Goal: Transaction & Acquisition: Purchase product/service

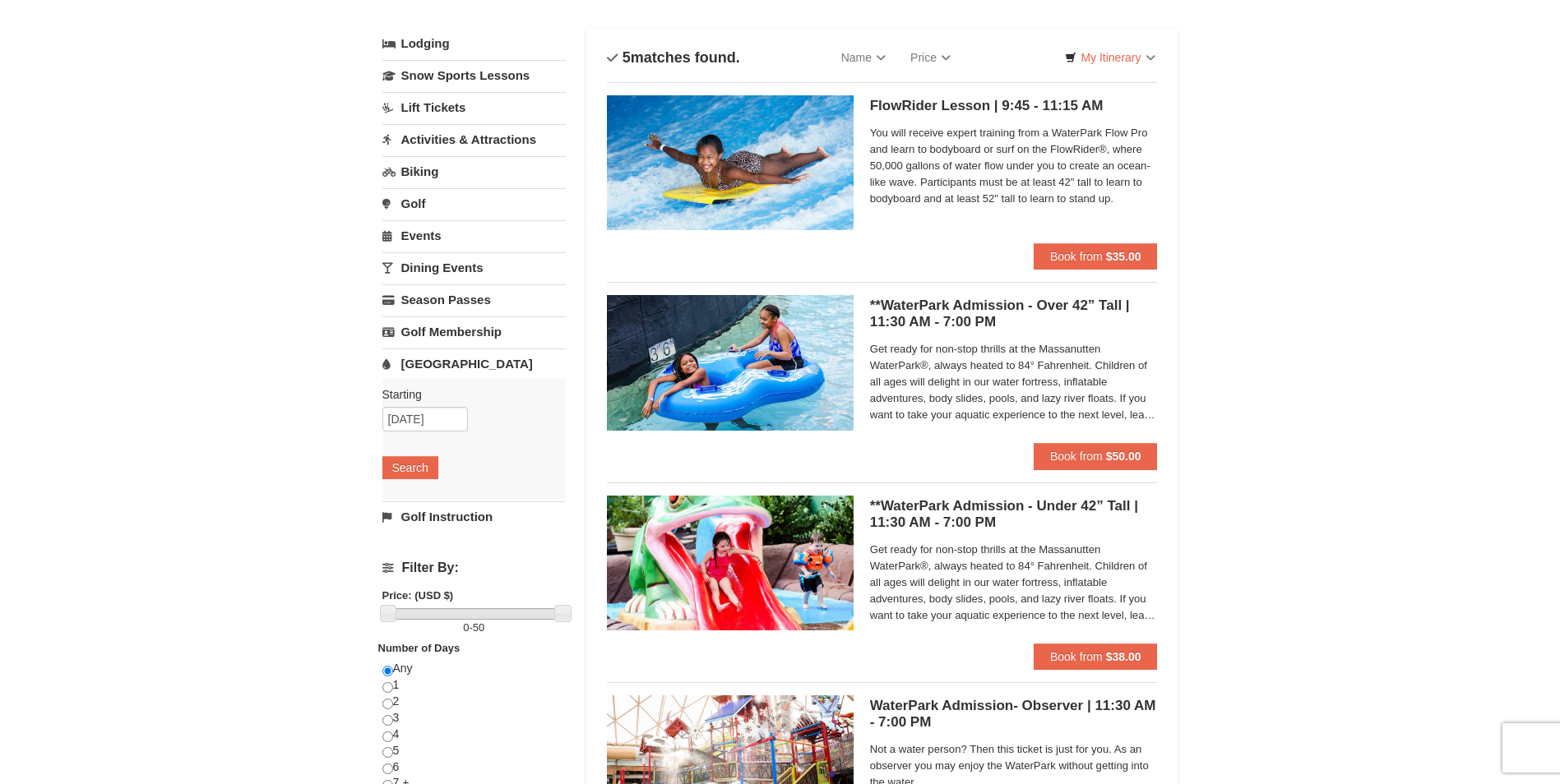
scroll to position [164, 0]
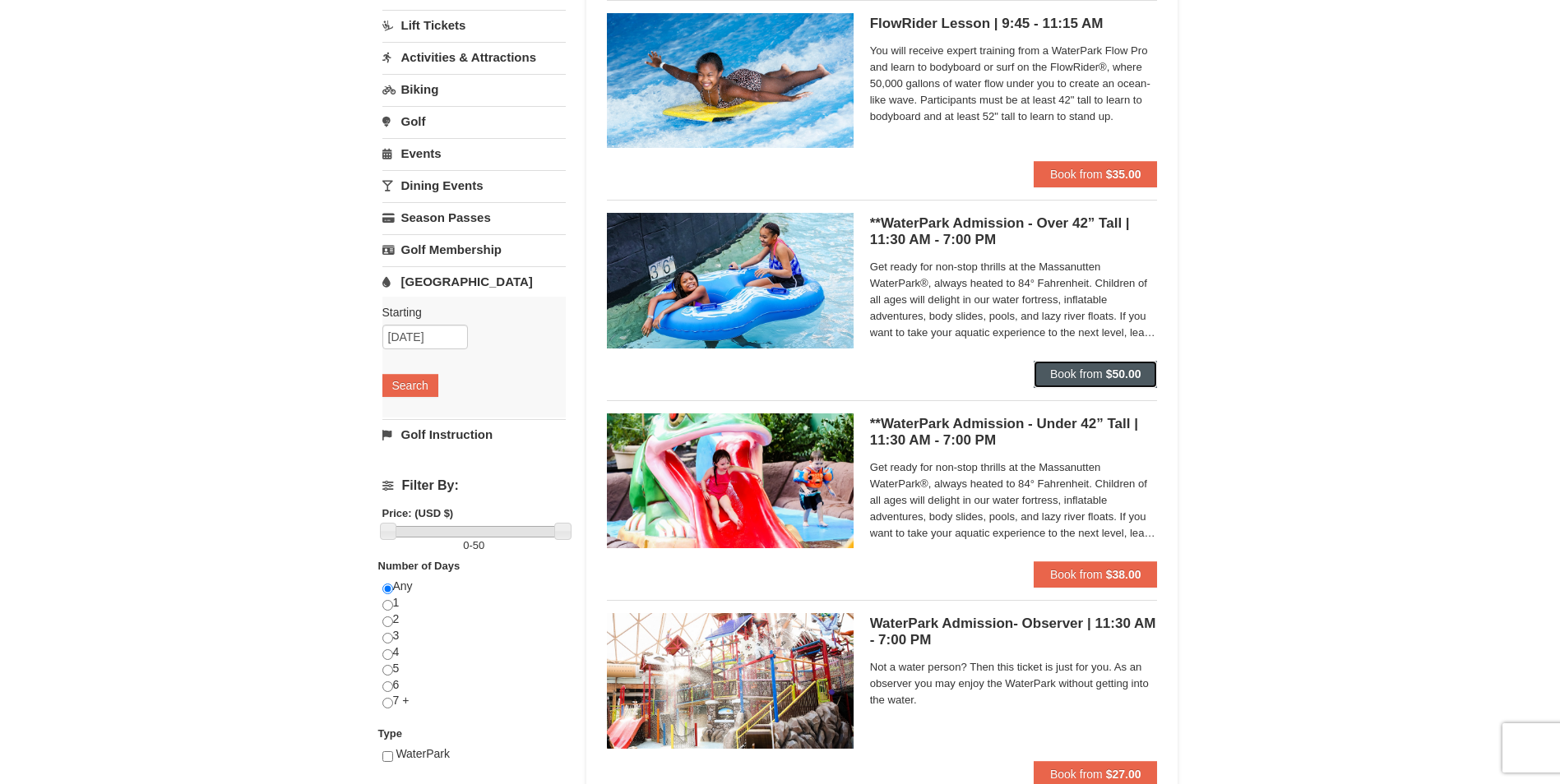
click at [1086, 376] on span "Book from" at bounding box center [1076, 373] width 52 height 13
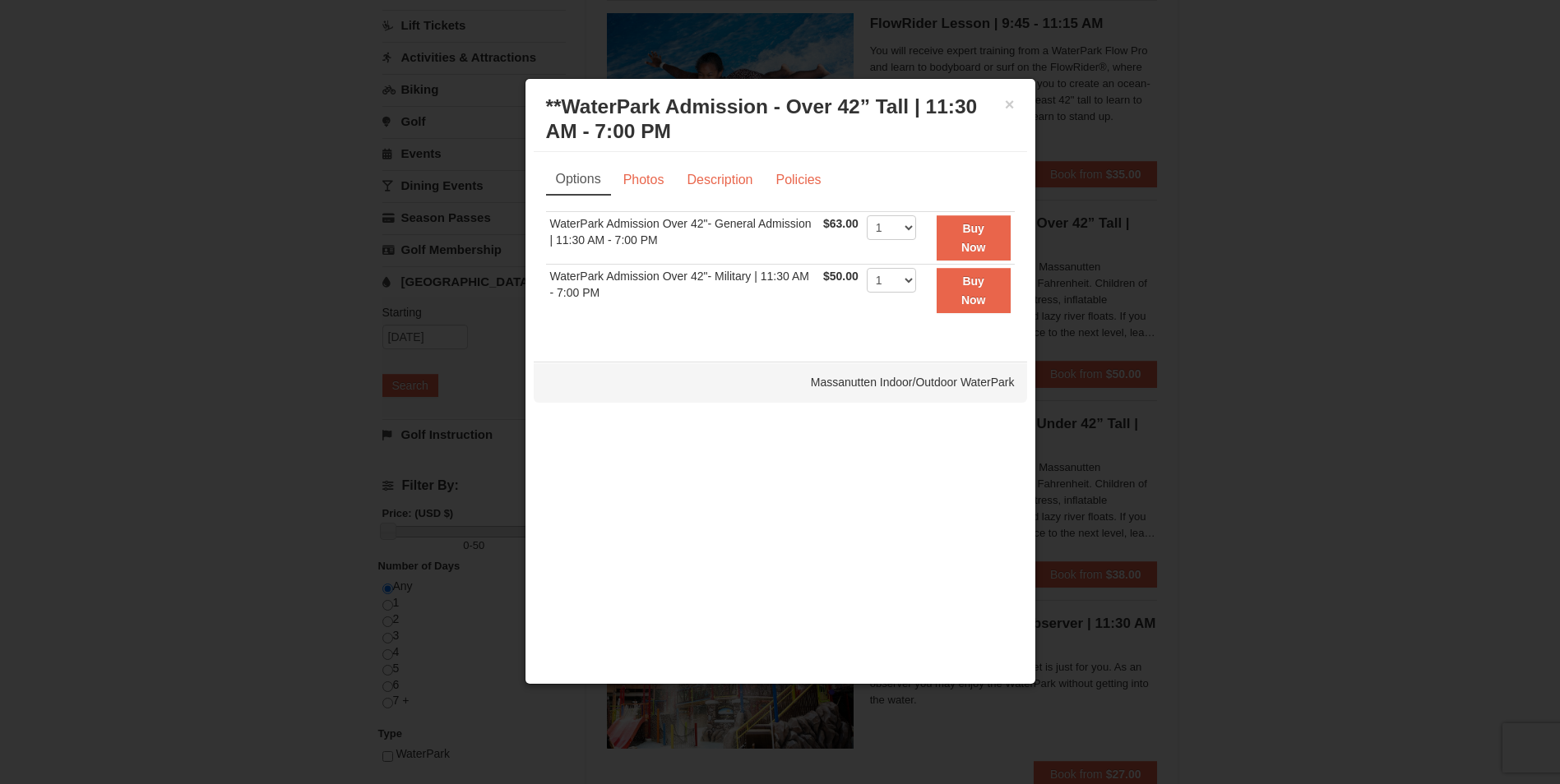
click at [1018, 100] on div "× **WaterPark Admission - Over 42” Tall | 11:30 AM - 7:00 PM Massanutten Indoor…" at bounding box center [780, 120] width 493 height 65
click at [1012, 101] on button "×" at bounding box center [1009, 104] width 10 height 17
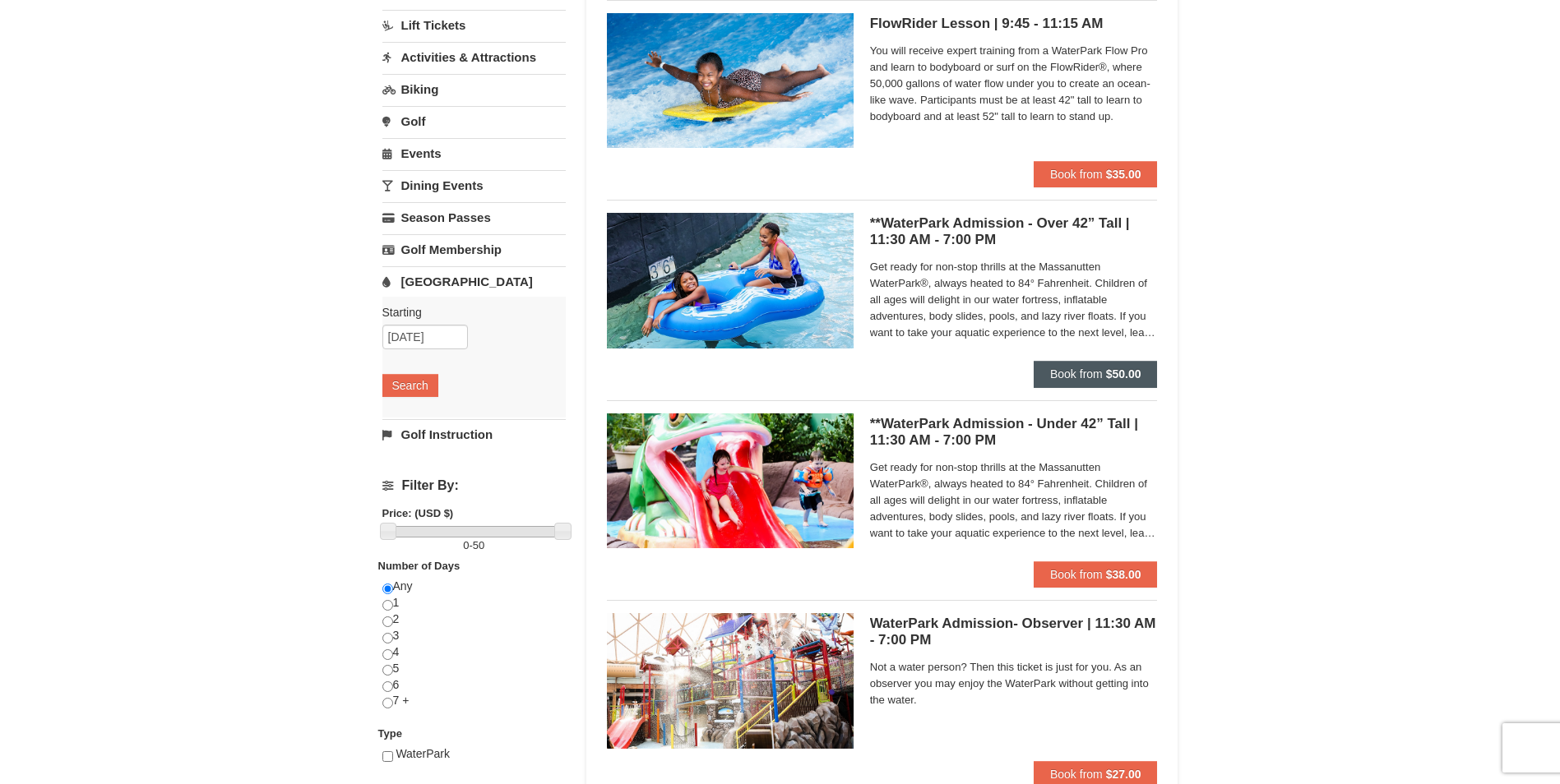
scroll to position [0, 0]
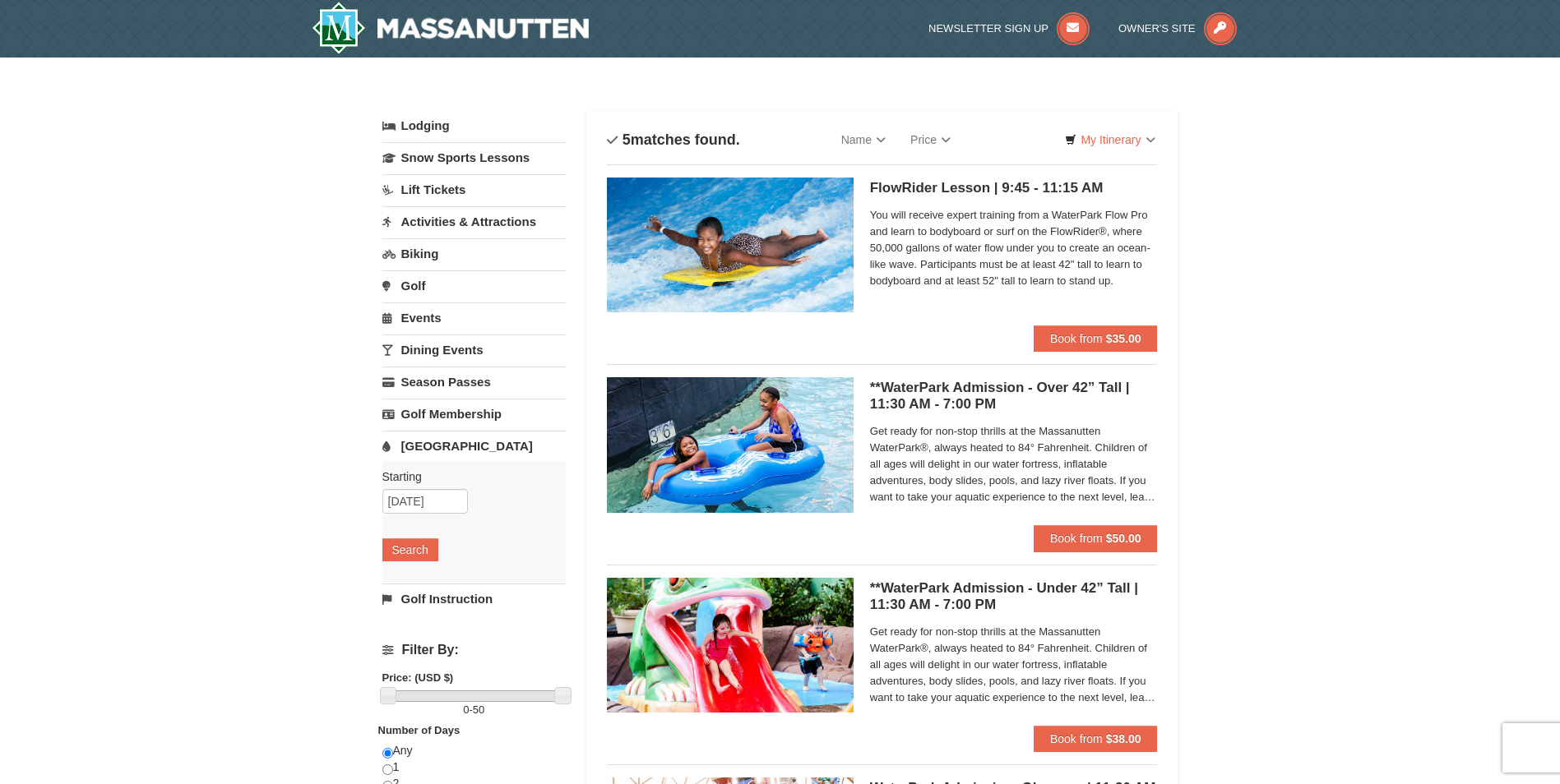
click at [960, 399] on h5 "**WaterPark Admission - Over 42” Tall | 11:30 AM - 7:00 PM Massanutten Indoor/O…" at bounding box center [1013, 397] width 288 height 33
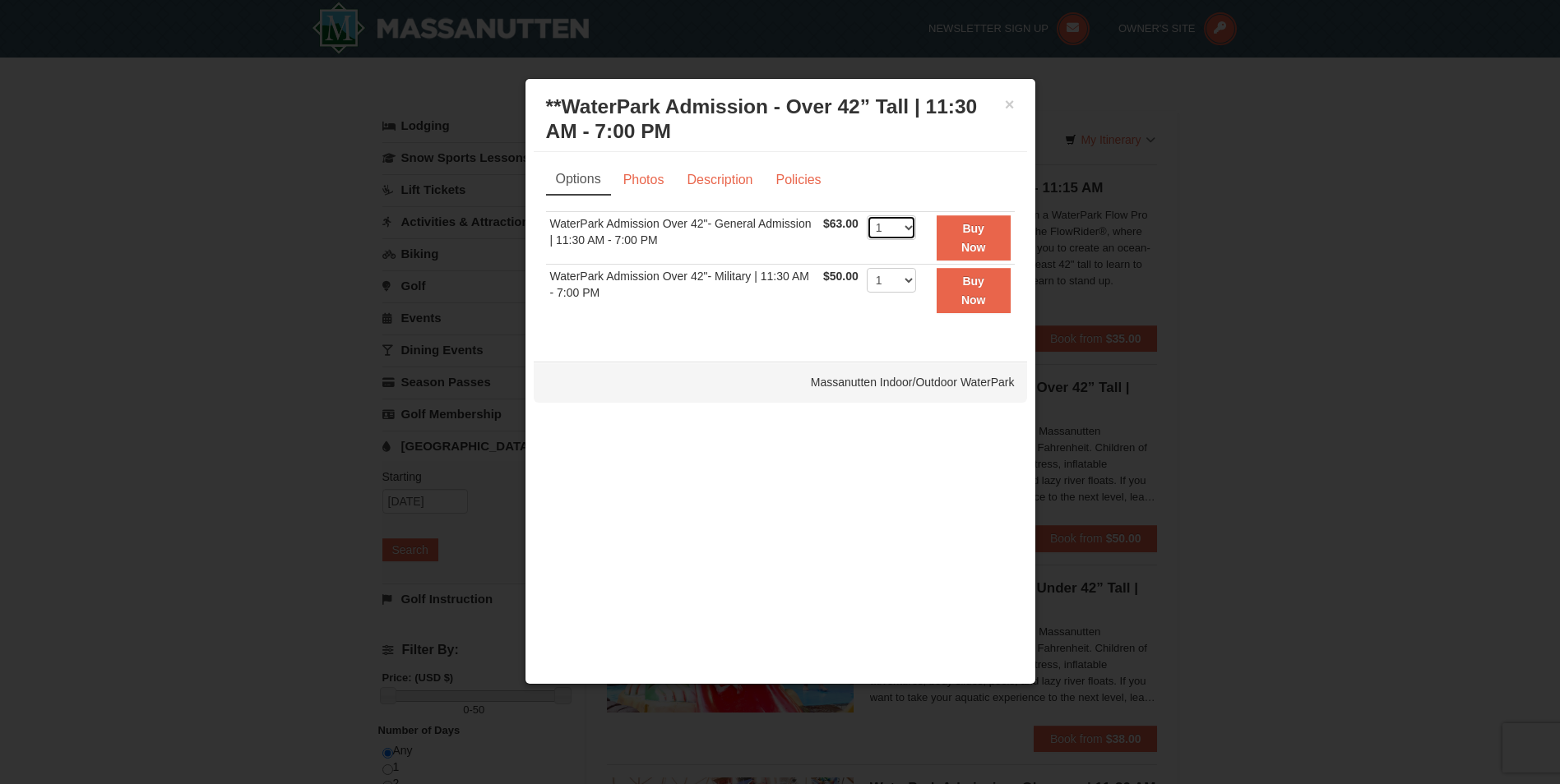
click at [901, 230] on select "1 2 3 4 5 6 7 8 9 10 11 12 13 14 15 16 17 18 19 20 21 22" at bounding box center [891, 227] width 49 height 24
click at [661, 187] on link "Photos" at bounding box center [644, 180] width 62 height 31
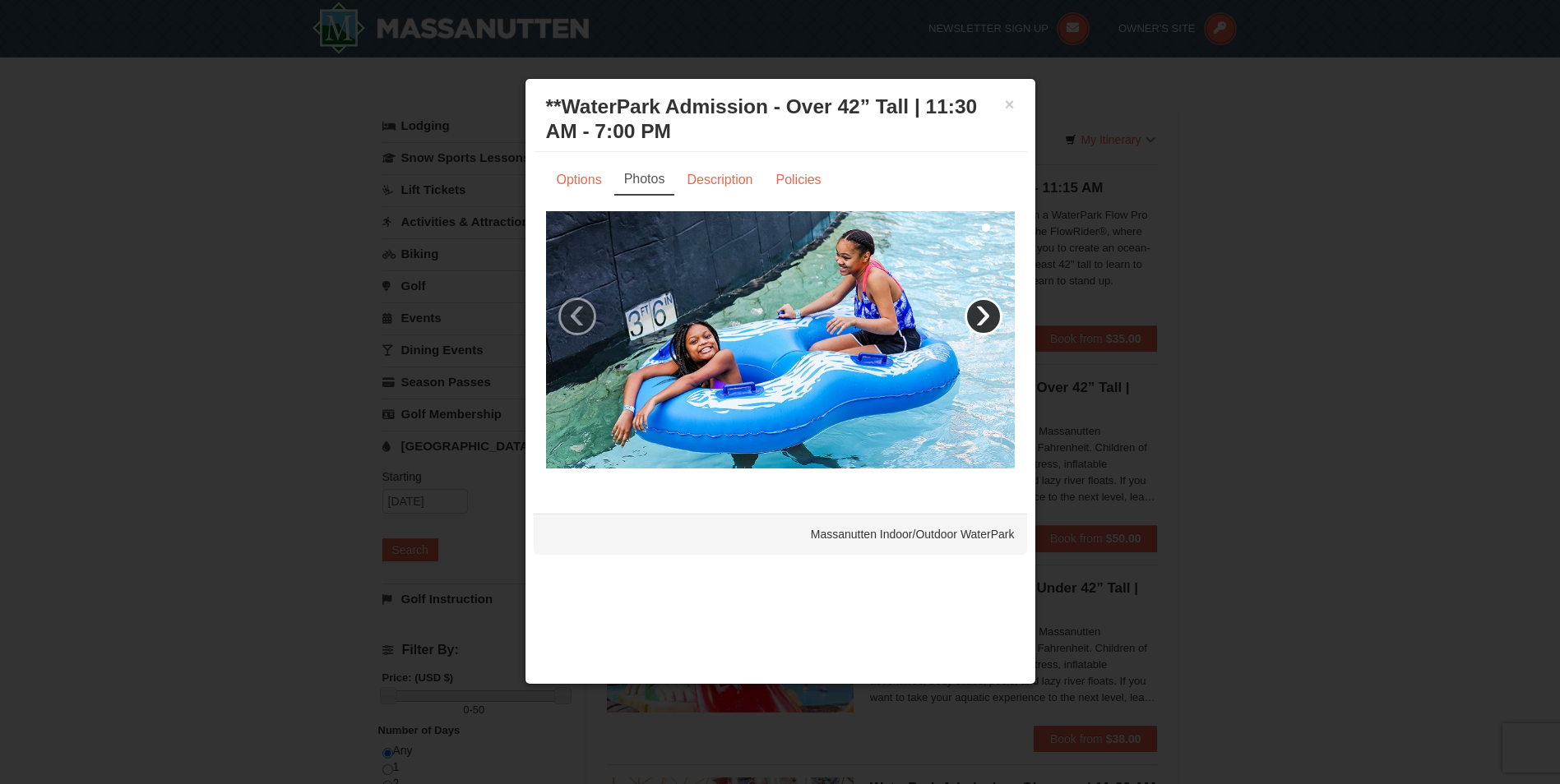
click at [974, 302] on link "›" at bounding box center [983, 316] width 38 height 38
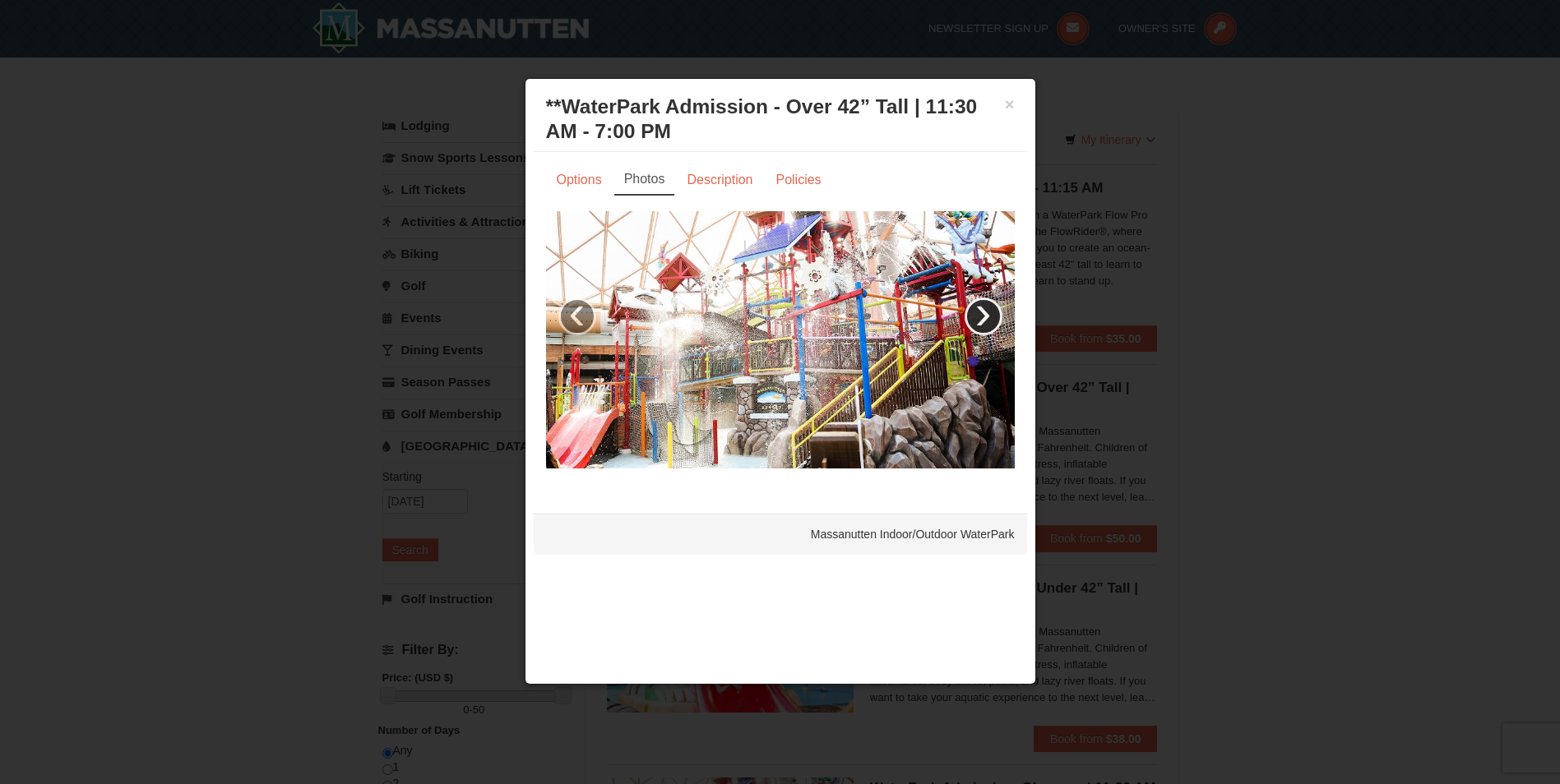
click at [985, 314] on link "›" at bounding box center [983, 316] width 38 height 38
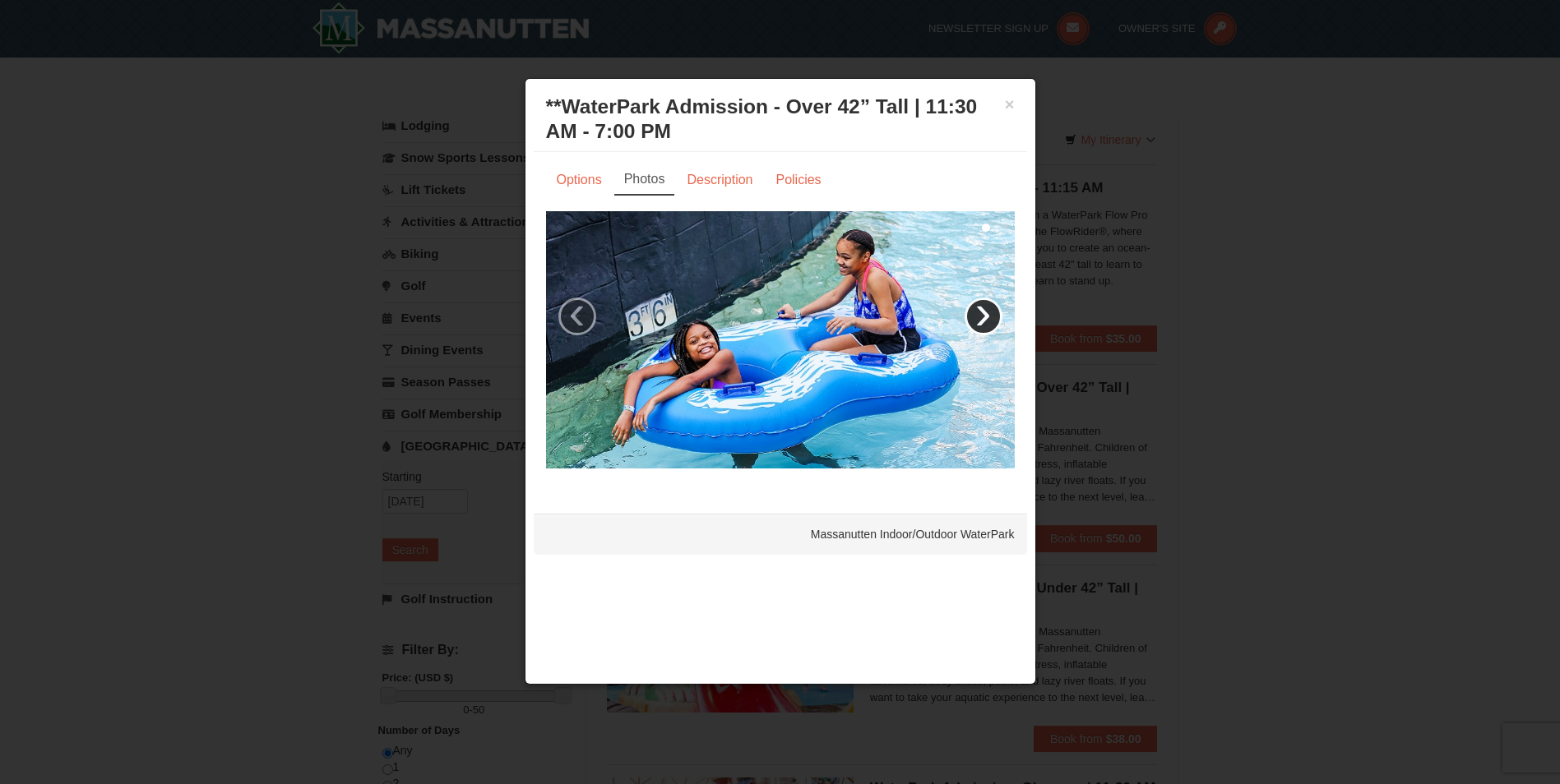
click at [985, 314] on link "›" at bounding box center [983, 316] width 38 height 38
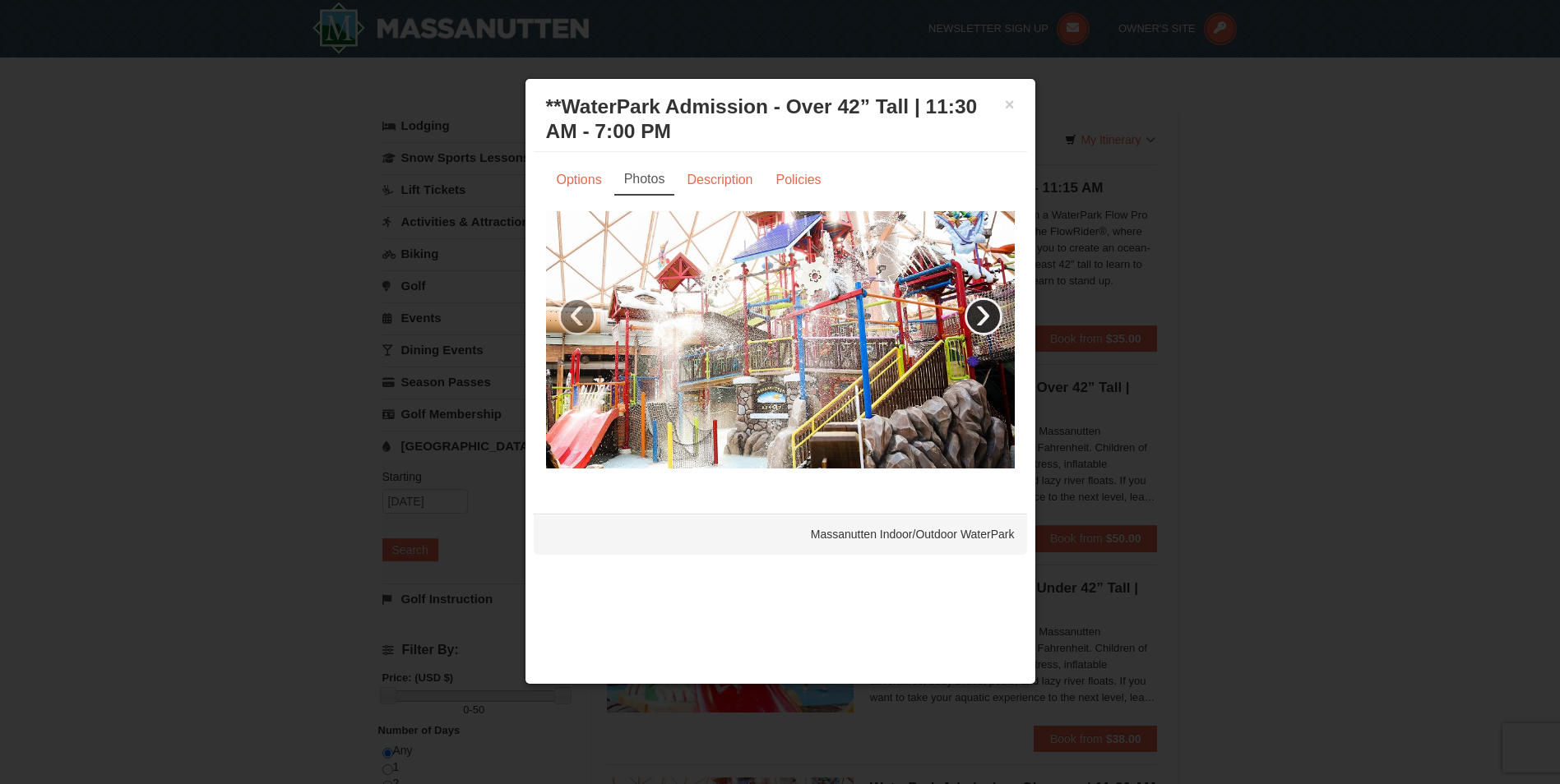
click at [985, 314] on link "›" at bounding box center [983, 316] width 38 height 38
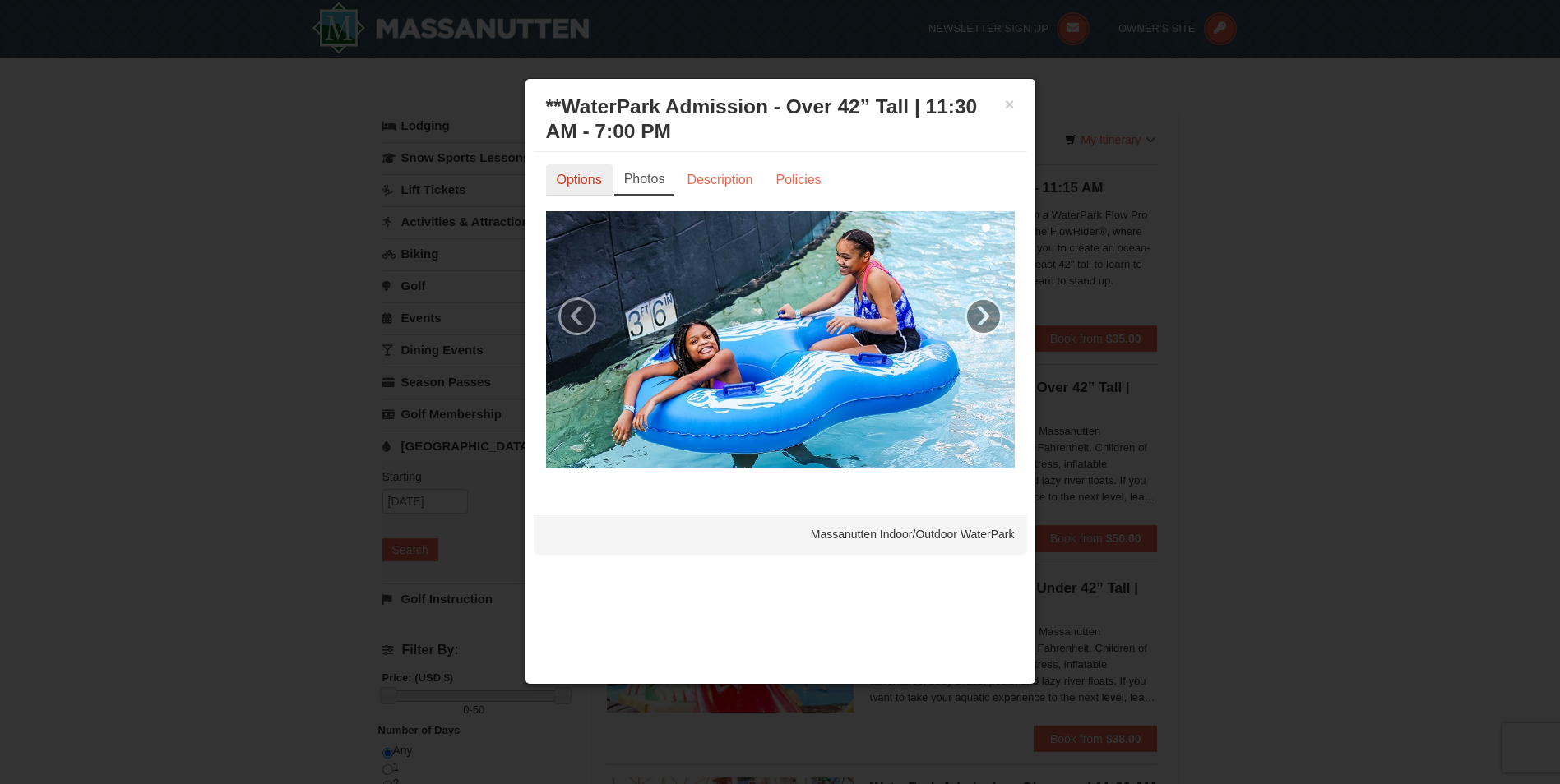
click at [599, 177] on link "Options" at bounding box center [580, 180] width 66 height 31
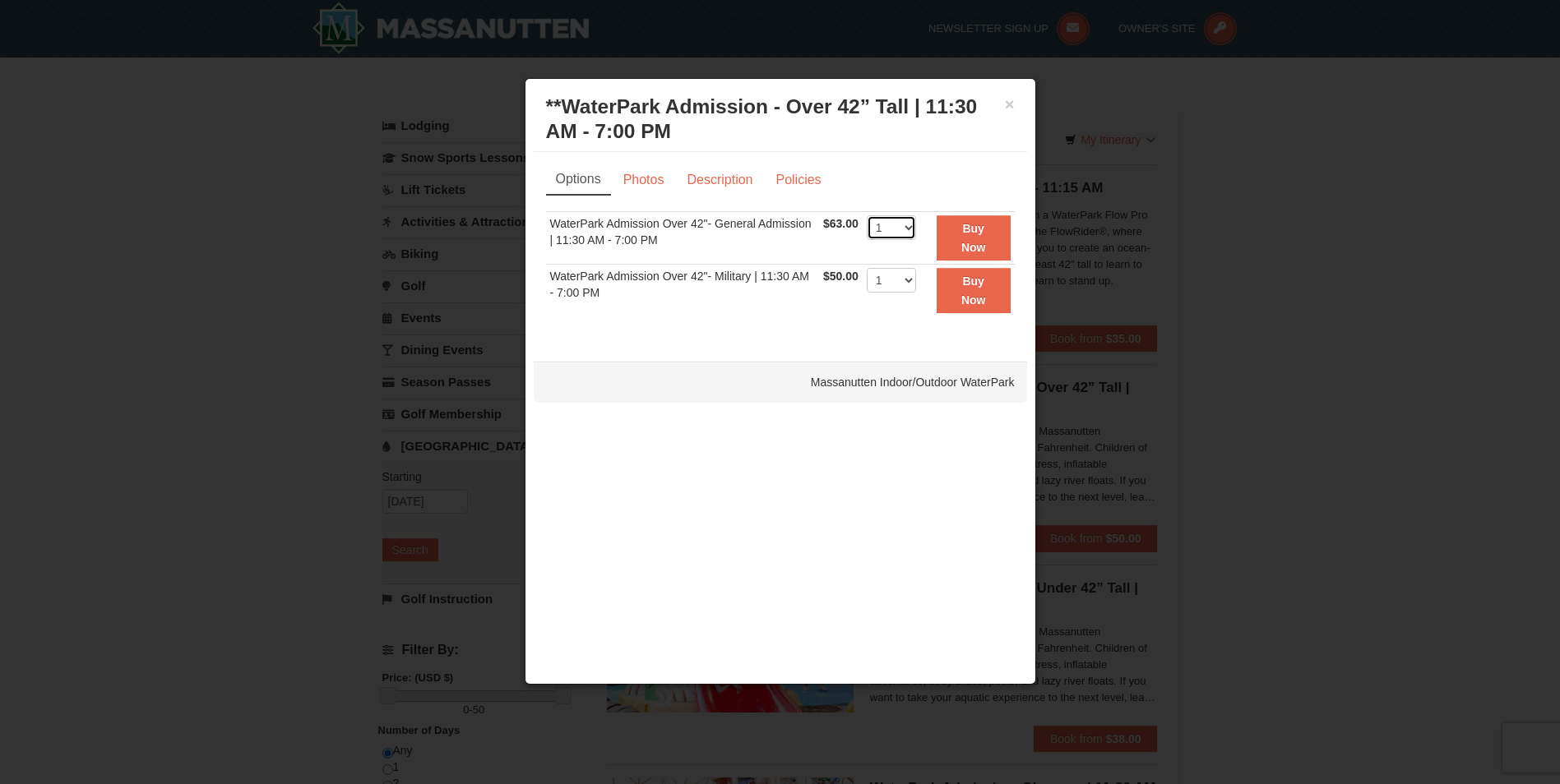
click at [903, 227] on select "1 2 3 4 5 6 7 8 9 10 11 12 13 14 15 16 17 18 19 20 21 22" at bounding box center [891, 227] width 49 height 24
select select "3"
click at [867, 215] on select "1 2 3 4 5 6 7 8 9 10 11 12 13 14 15 16 17 18 19 20 21 22" at bounding box center [891, 227] width 49 height 24
click at [997, 245] on button "Buy Now" at bounding box center [973, 238] width 74 height 45
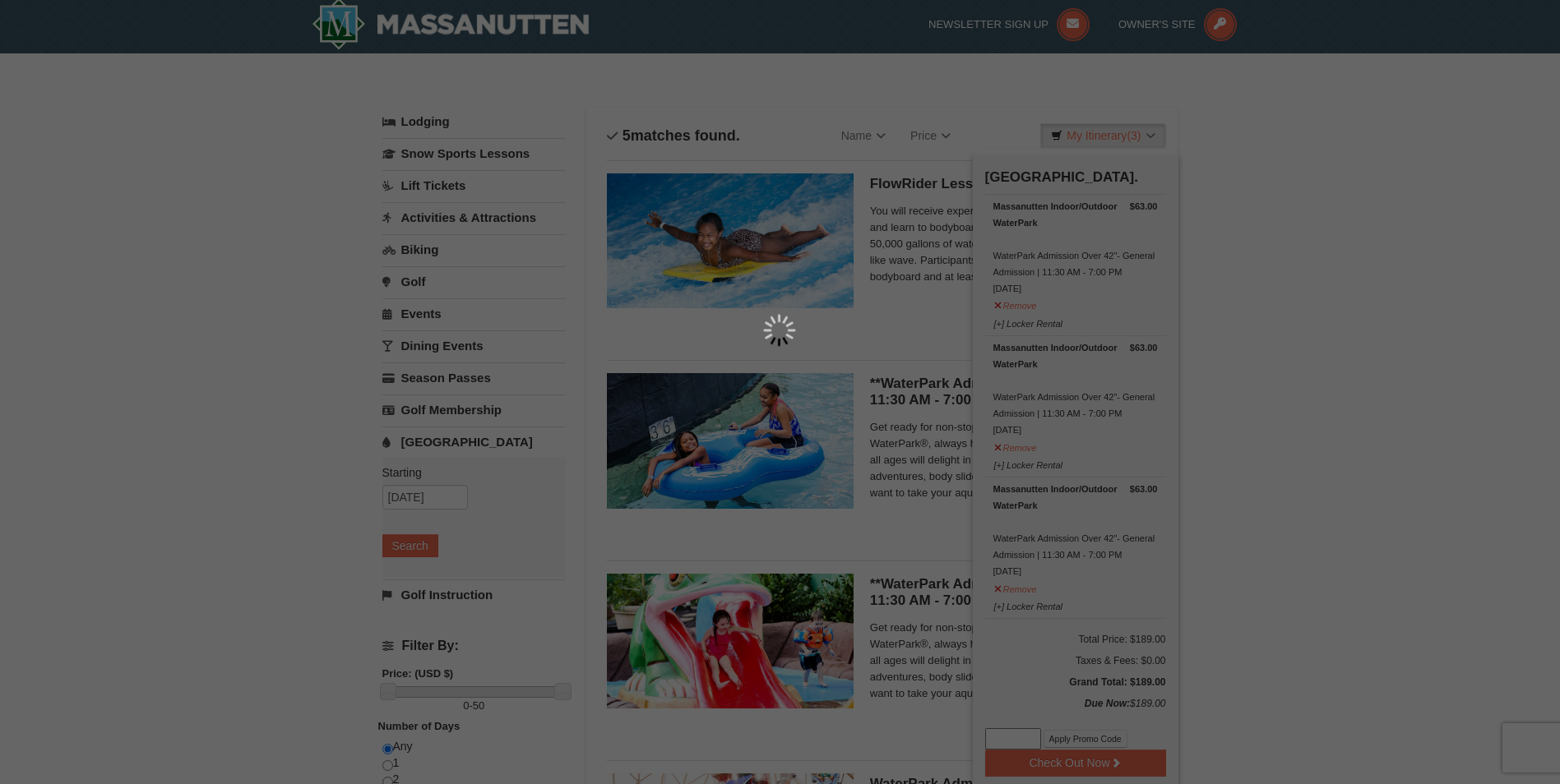
scroll to position [5, 0]
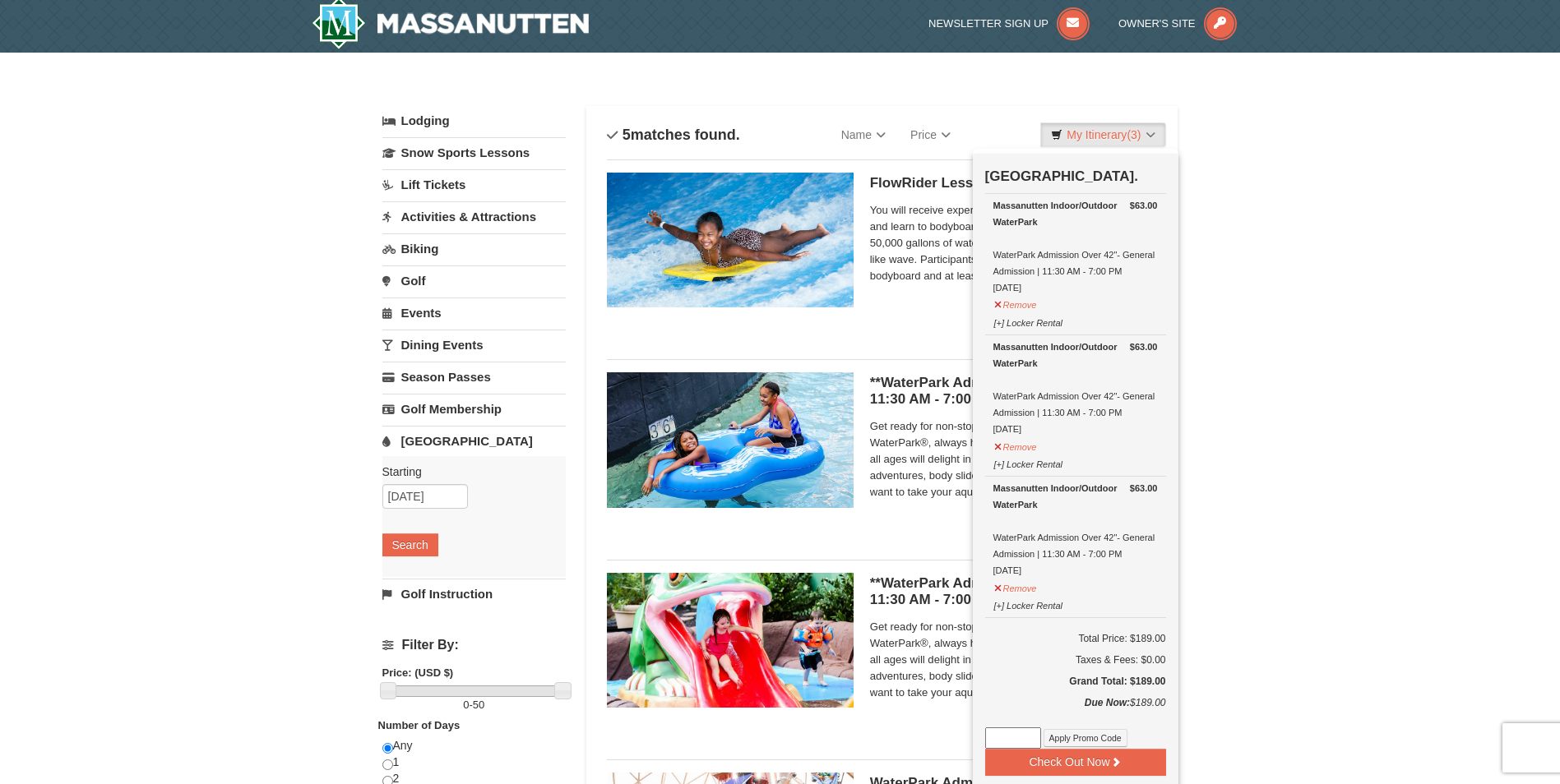
click at [1342, 461] on div "× Categories List Filter My Itinerary (3) Check Out Now [GEOGRAPHIC_DATA]. $63.…" at bounding box center [780, 628] width 1560 height 1153
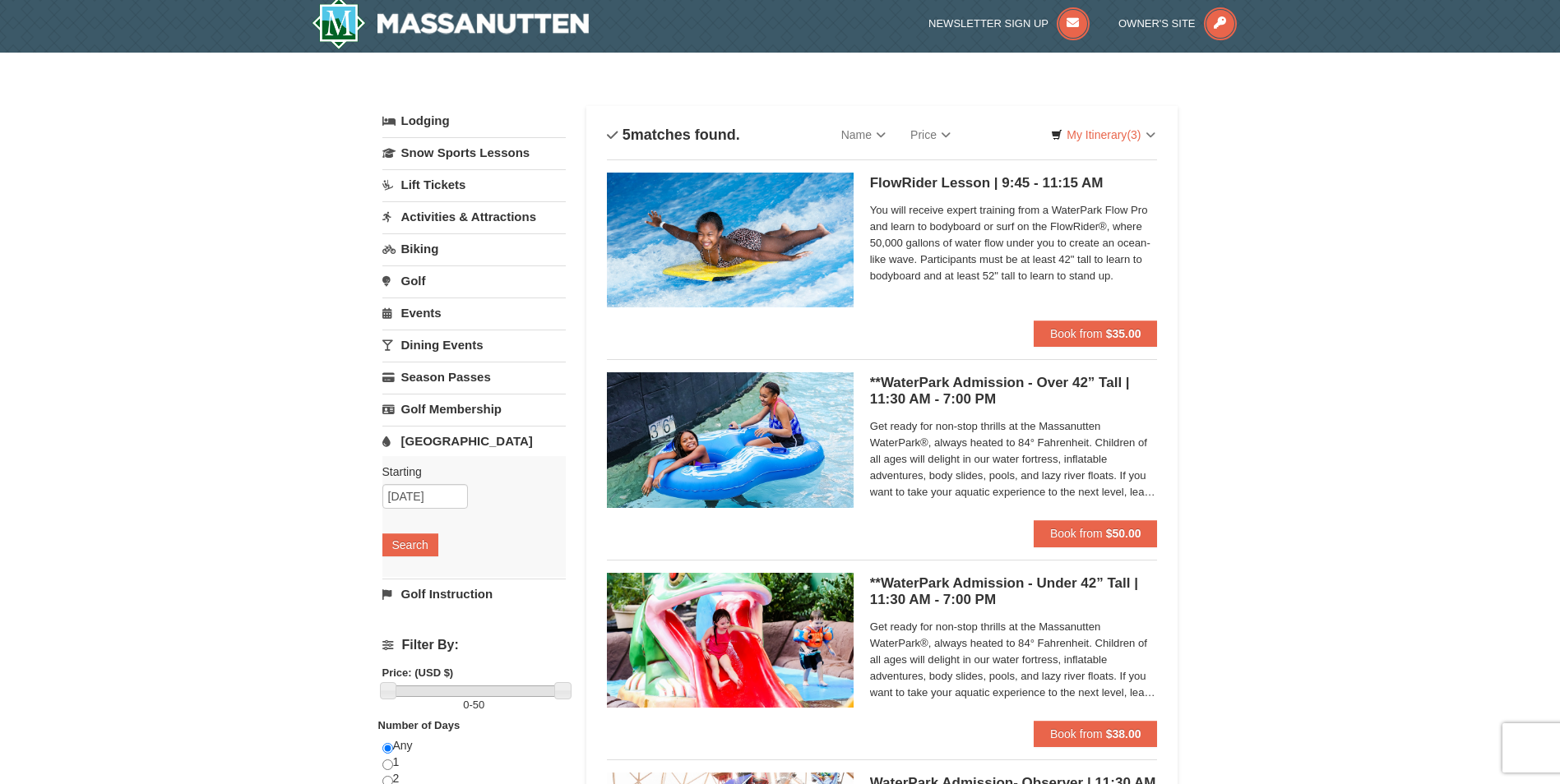
click at [978, 376] on h5 "**WaterPark Admission - Over 42” Tall | 11:30 AM - 7:00 PM Massanutten Indoor/O…" at bounding box center [1013, 392] width 288 height 33
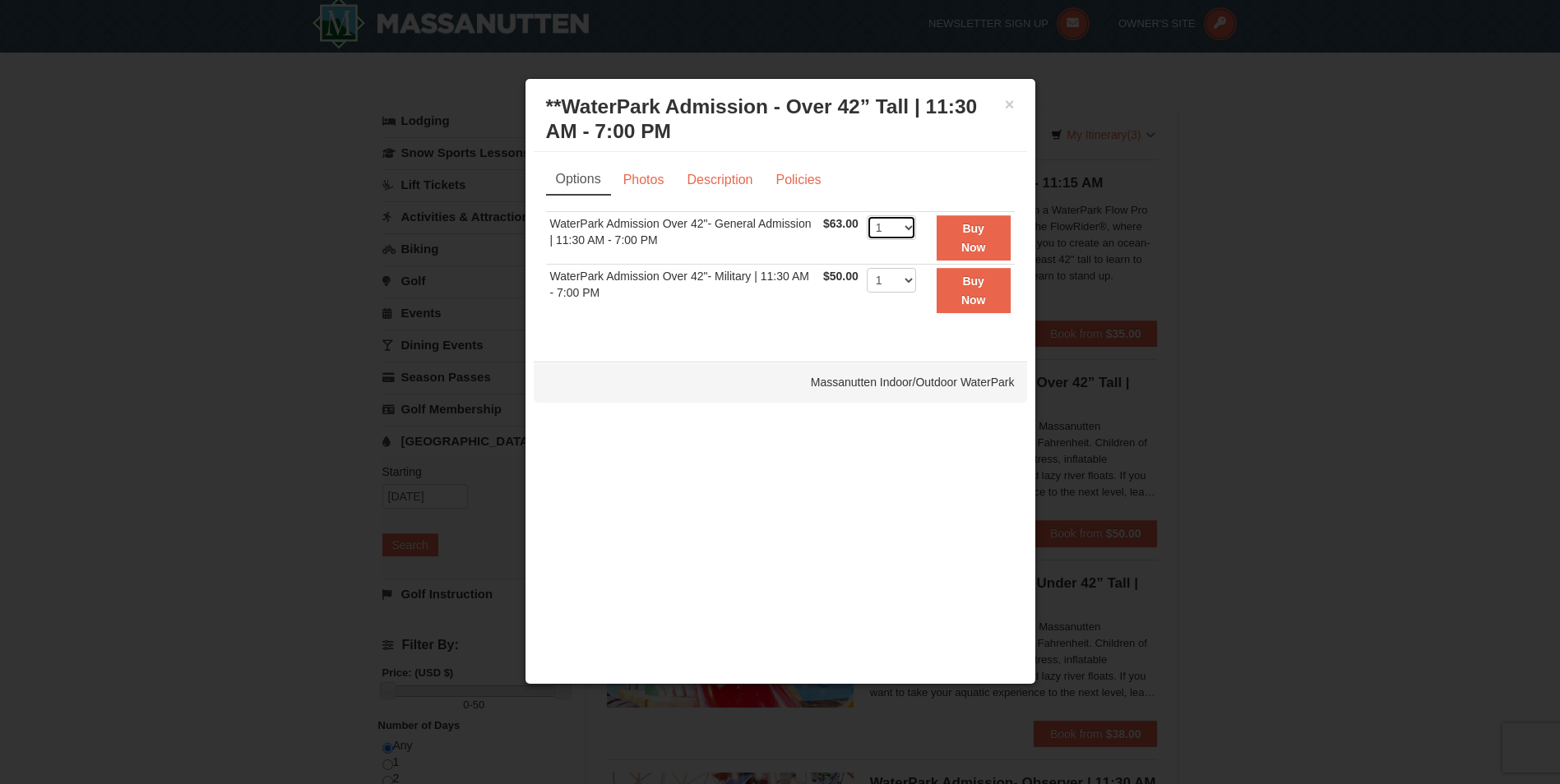
click at [905, 228] on select "1 2 3 4 5 6 7 8 9 10 11 12 13 14 15 16 17 18 19 20 21 22" at bounding box center [891, 227] width 49 height 24
click at [644, 352] on div "× **WaterPark Admission - Over 42” Tall | 11:30 AM - 7:00 PM Massanutten Indoor…" at bounding box center [780, 381] width 512 height 607
click at [635, 170] on link "Photos" at bounding box center [644, 180] width 62 height 31
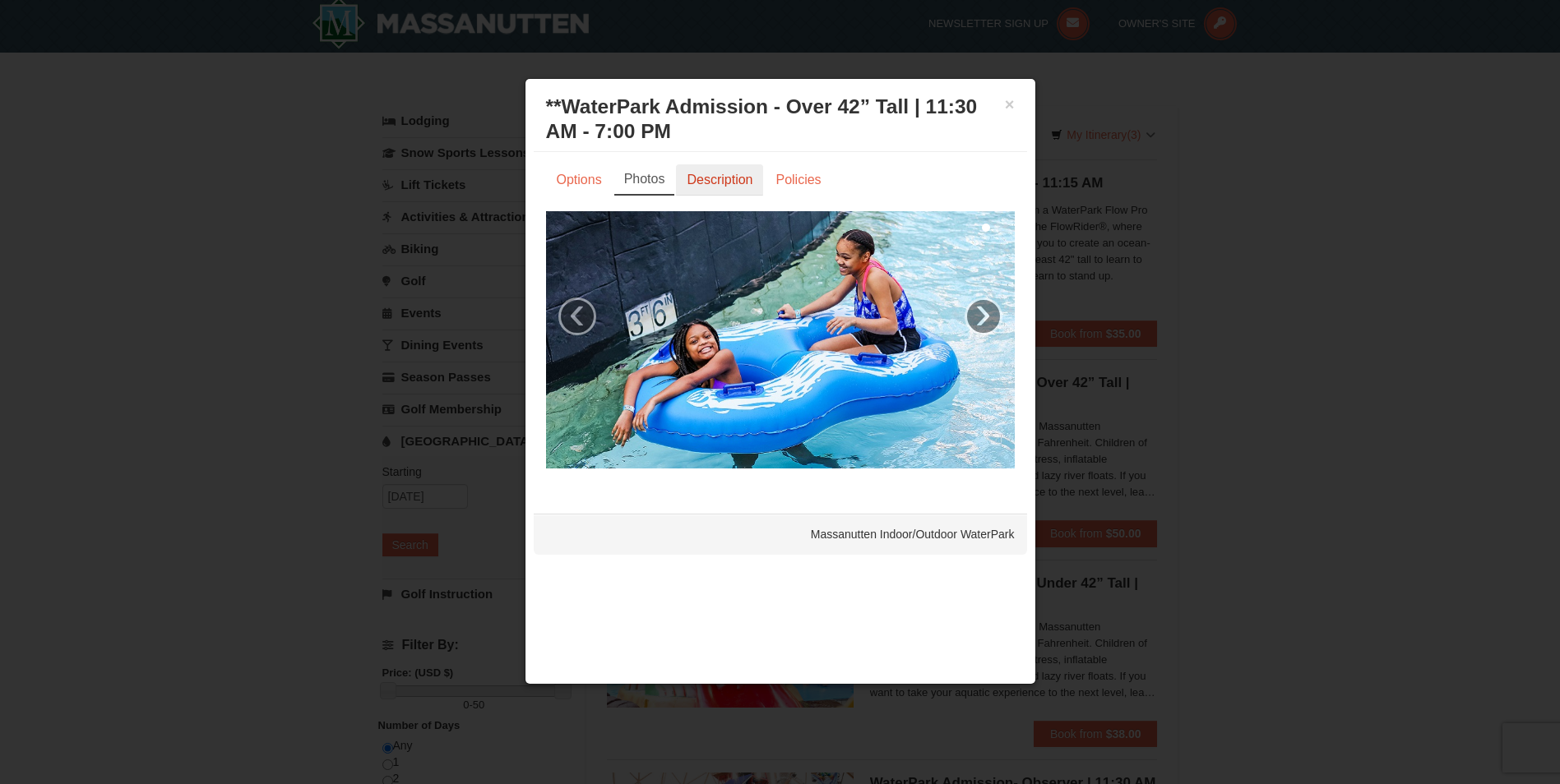
click at [737, 180] on link "Description" at bounding box center [720, 180] width 87 height 31
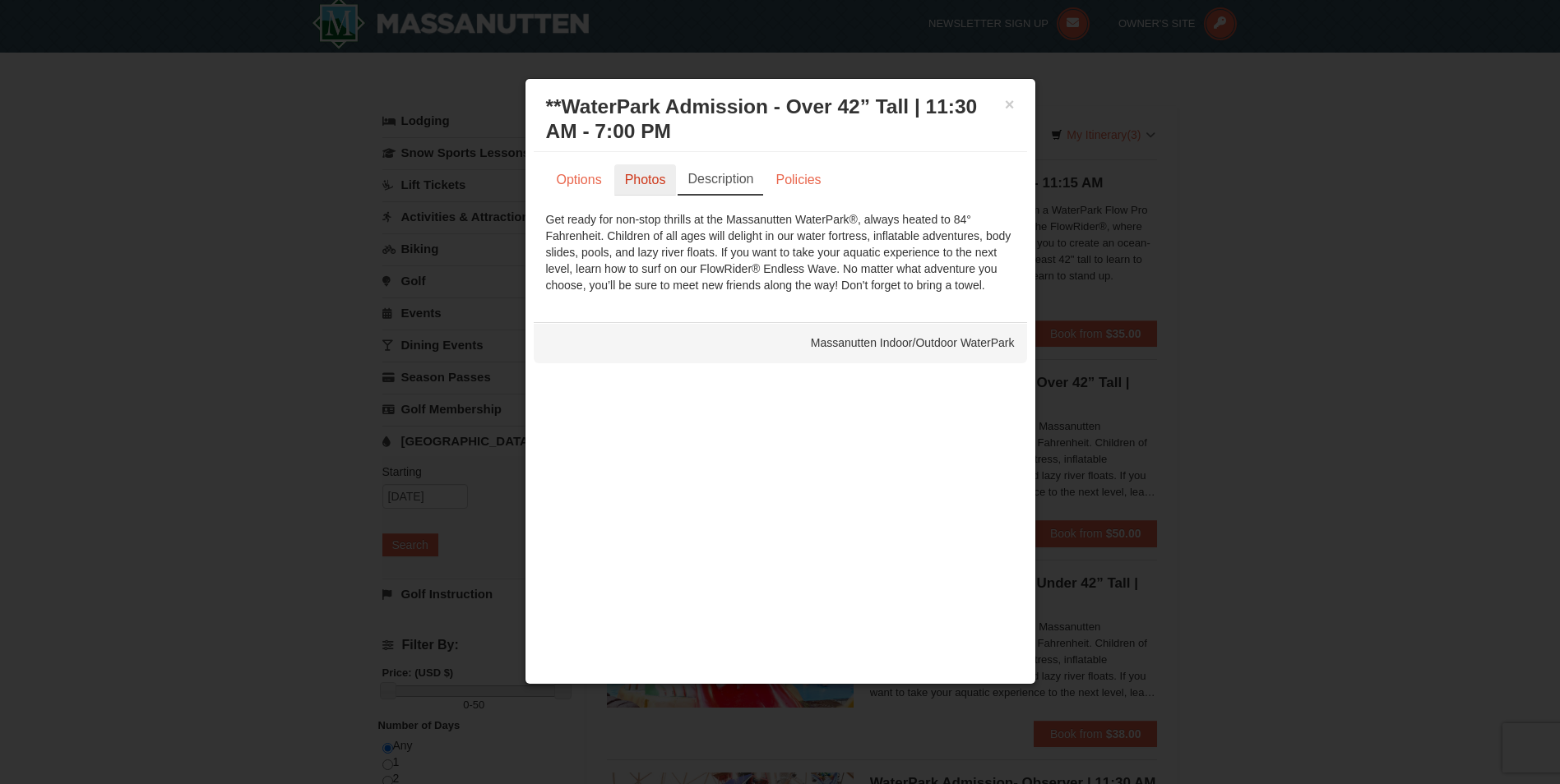
click at [637, 181] on link "Photos" at bounding box center [645, 180] width 62 height 31
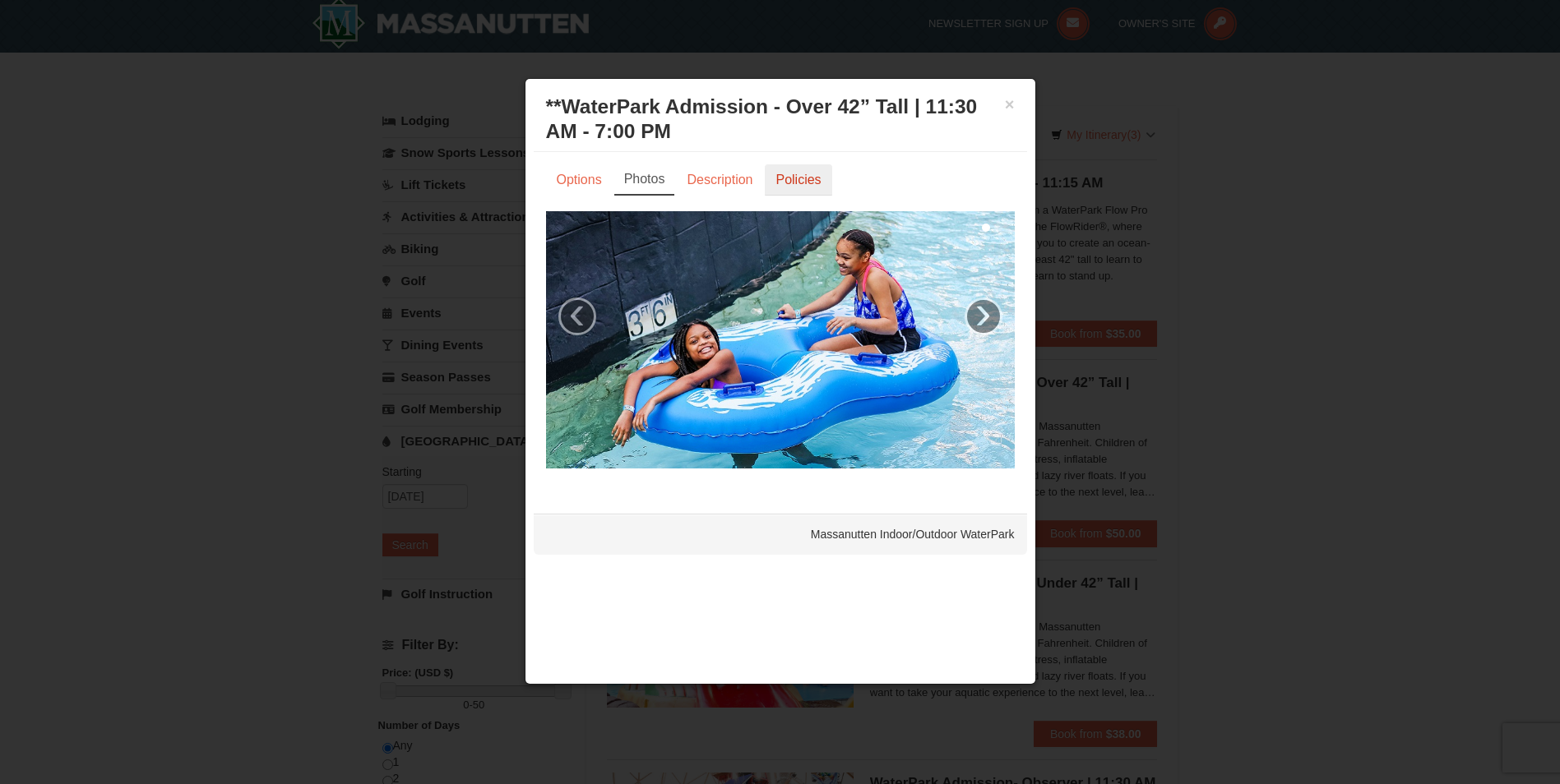
click at [810, 179] on link "Policies" at bounding box center [798, 180] width 66 height 31
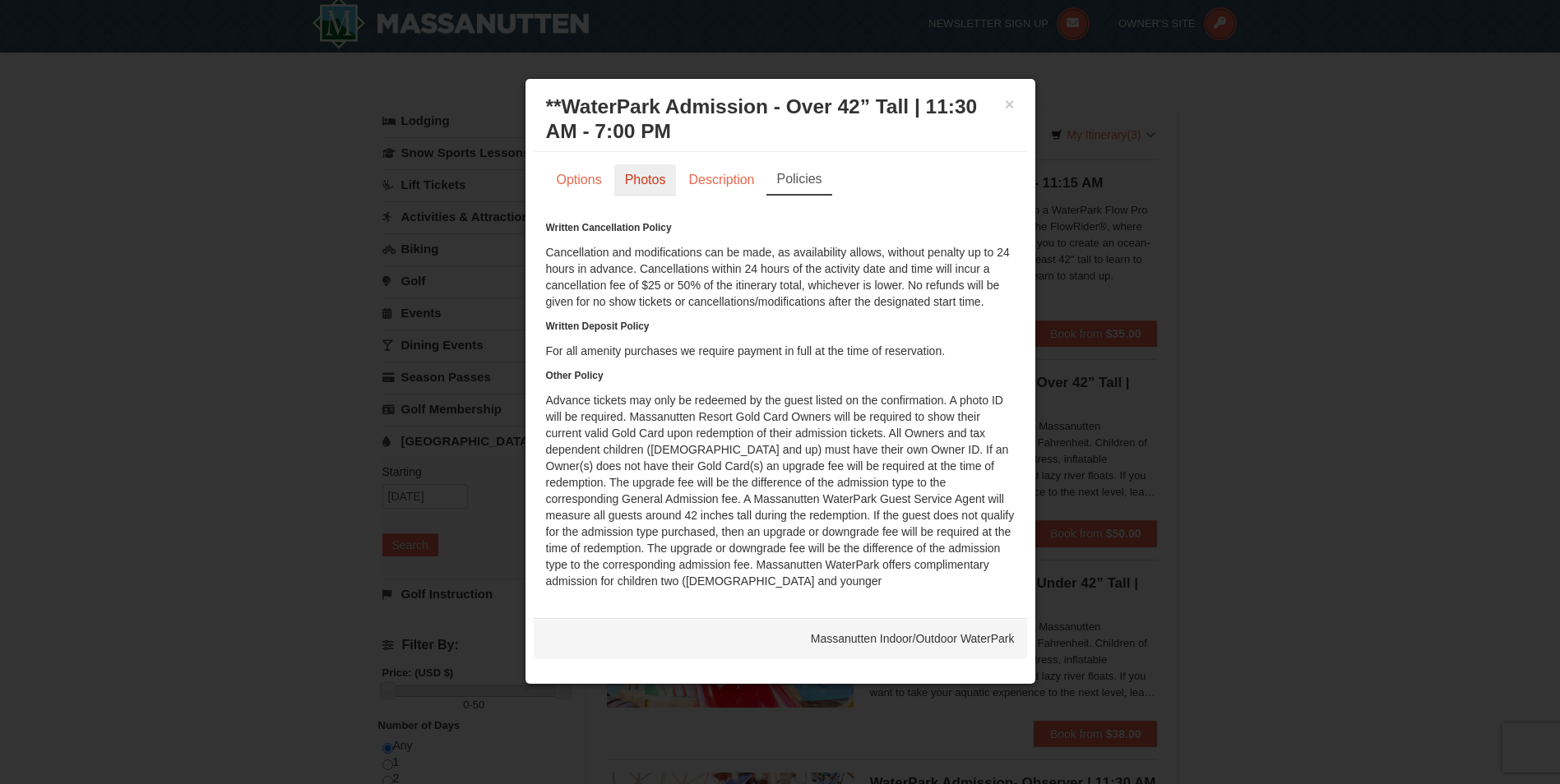
click at [631, 184] on link "Photos" at bounding box center [645, 180] width 62 height 31
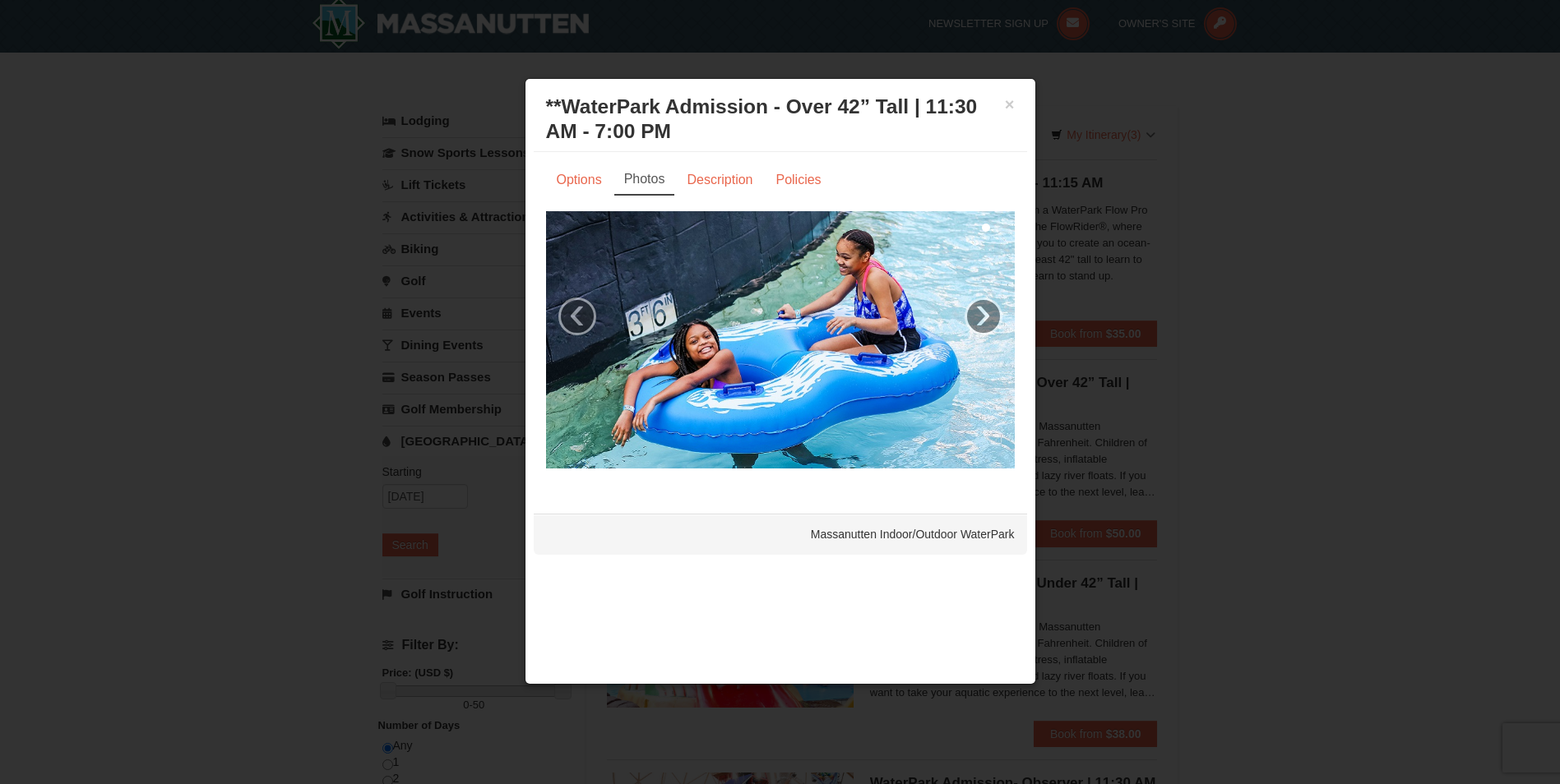
click at [544, 178] on div "Options Photos Description Policies Sorry, no matches found. Please remove some…" at bounding box center [780, 324] width 493 height 344
click at [581, 178] on link "Options" at bounding box center [580, 180] width 66 height 31
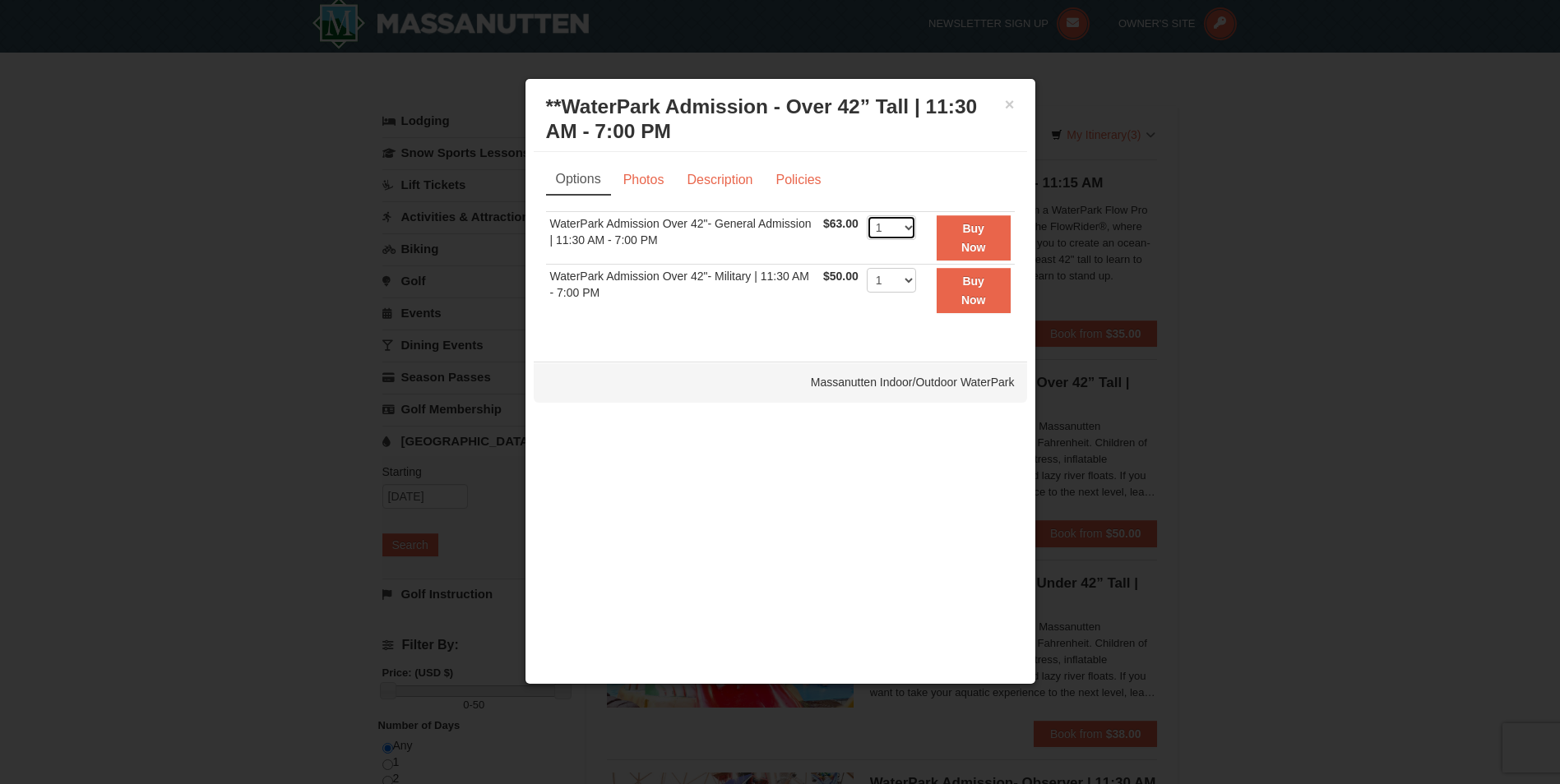
click at [909, 238] on select "1 2 3 4 5 6 7 8 9 10 11 12 13 14 15 16 17 18 19 20 21 22" at bounding box center [891, 227] width 49 height 24
click at [818, 325] on div "Sorry, no matches found. Please remove some filters, or change your dates to fi…" at bounding box center [781, 272] width 469 height 121
click at [910, 225] on select "1 2 3 4 5 6 7 8 9 10 11 12 13 14 15 16 17 18 19 20 21 22" at bounding box center [891, 227] width 49 height 24
select select "3"
click at [867, 215] on select "1 2 3 4 5 6 7 8 9 10 11 12 13 14 15 16 17 18 19 20 21 22" at bounding box center [891, 227] width 49 height 24
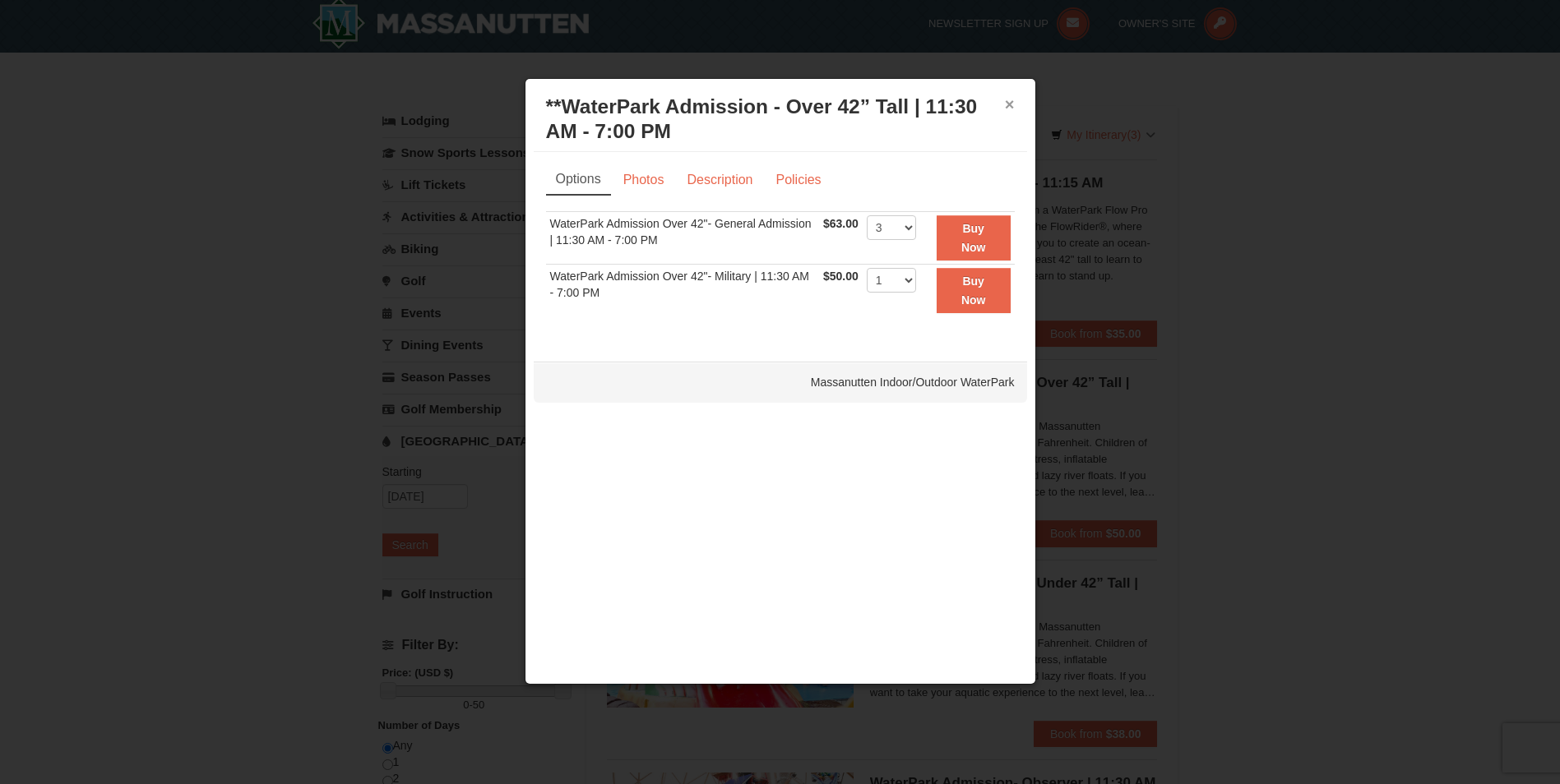
click at [1008, 101] on button "×" at bounding box center [1009, 104] width 10 height 17
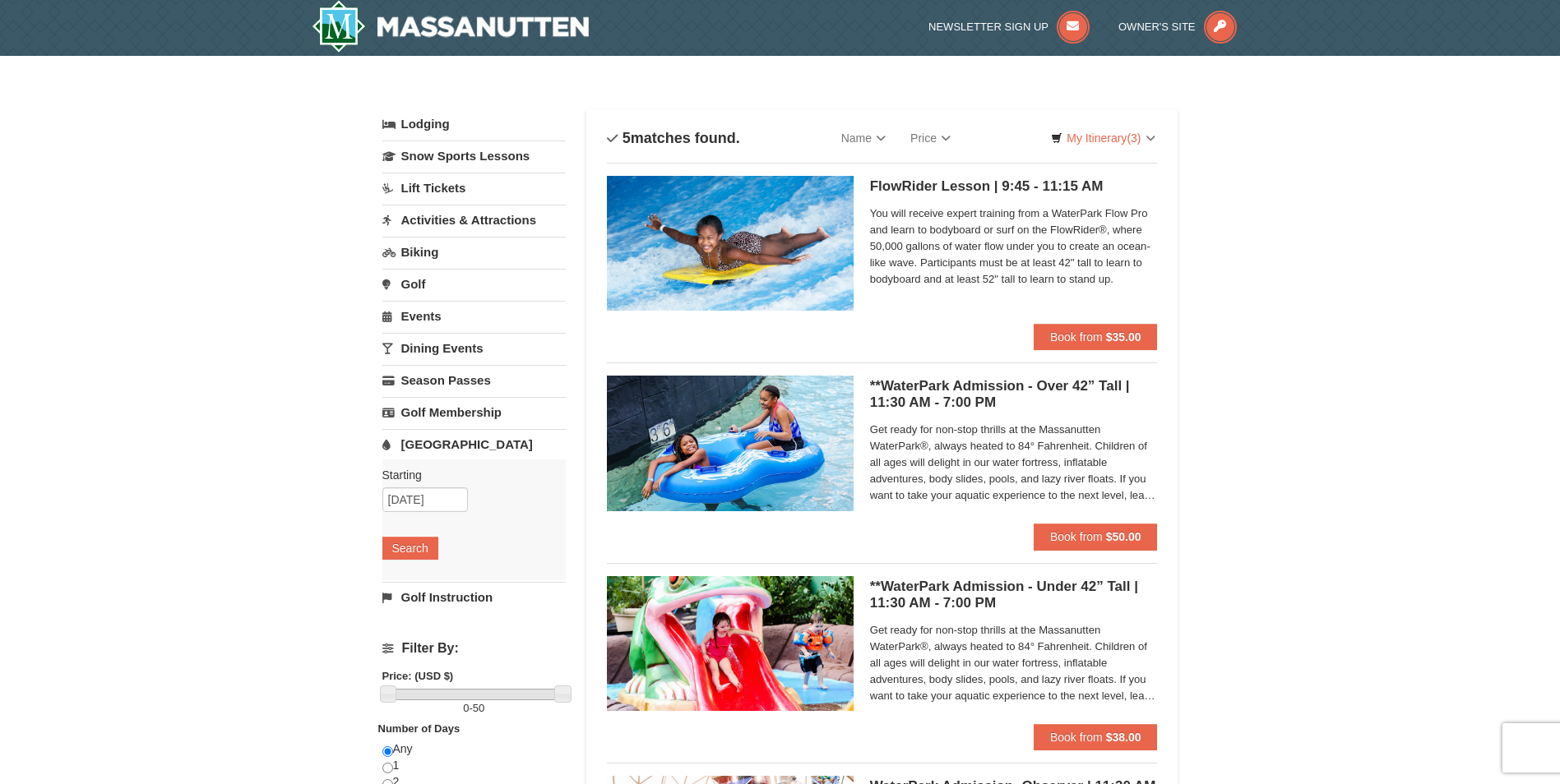
scroll to position [0, 0]
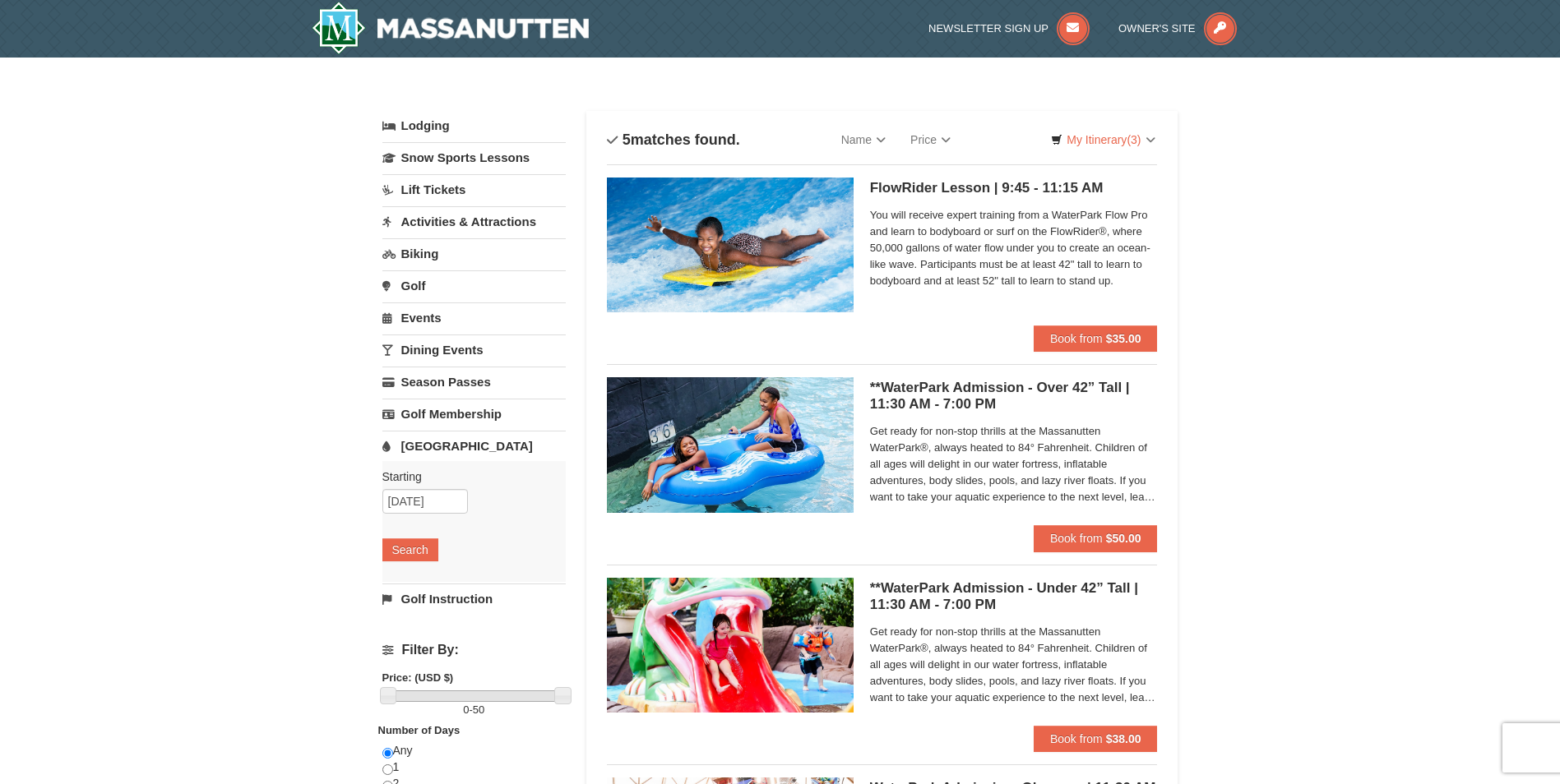
click at [1123, 496] on span "Get ready for non-stop thrills at the Massanutten WaterPark®, always heated to …" at bounding box center [1013, 464] width 288 height 82
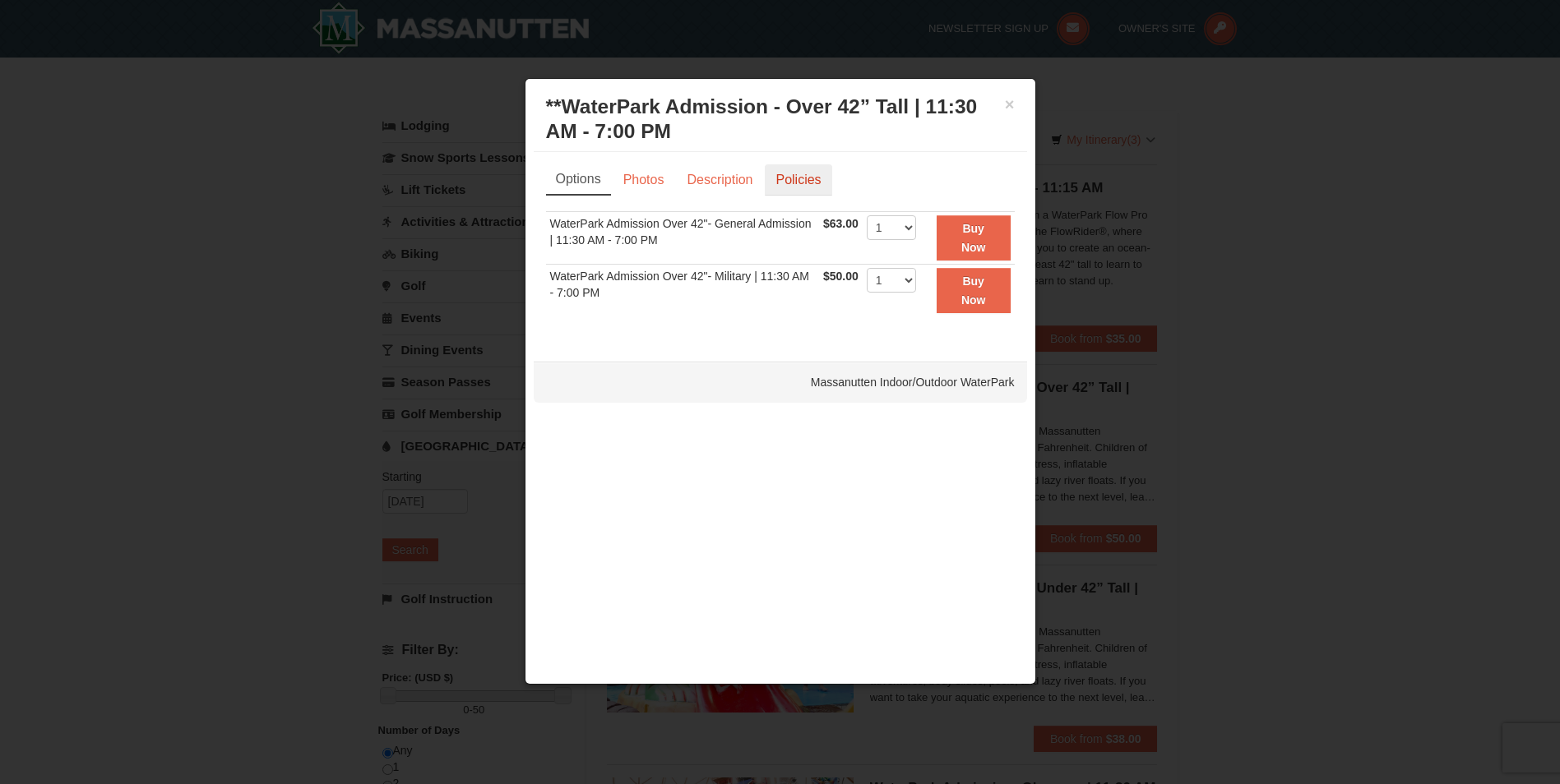
click at [783, 185] on link "Policies" at bounding box center [798, 180] width 66 height 31
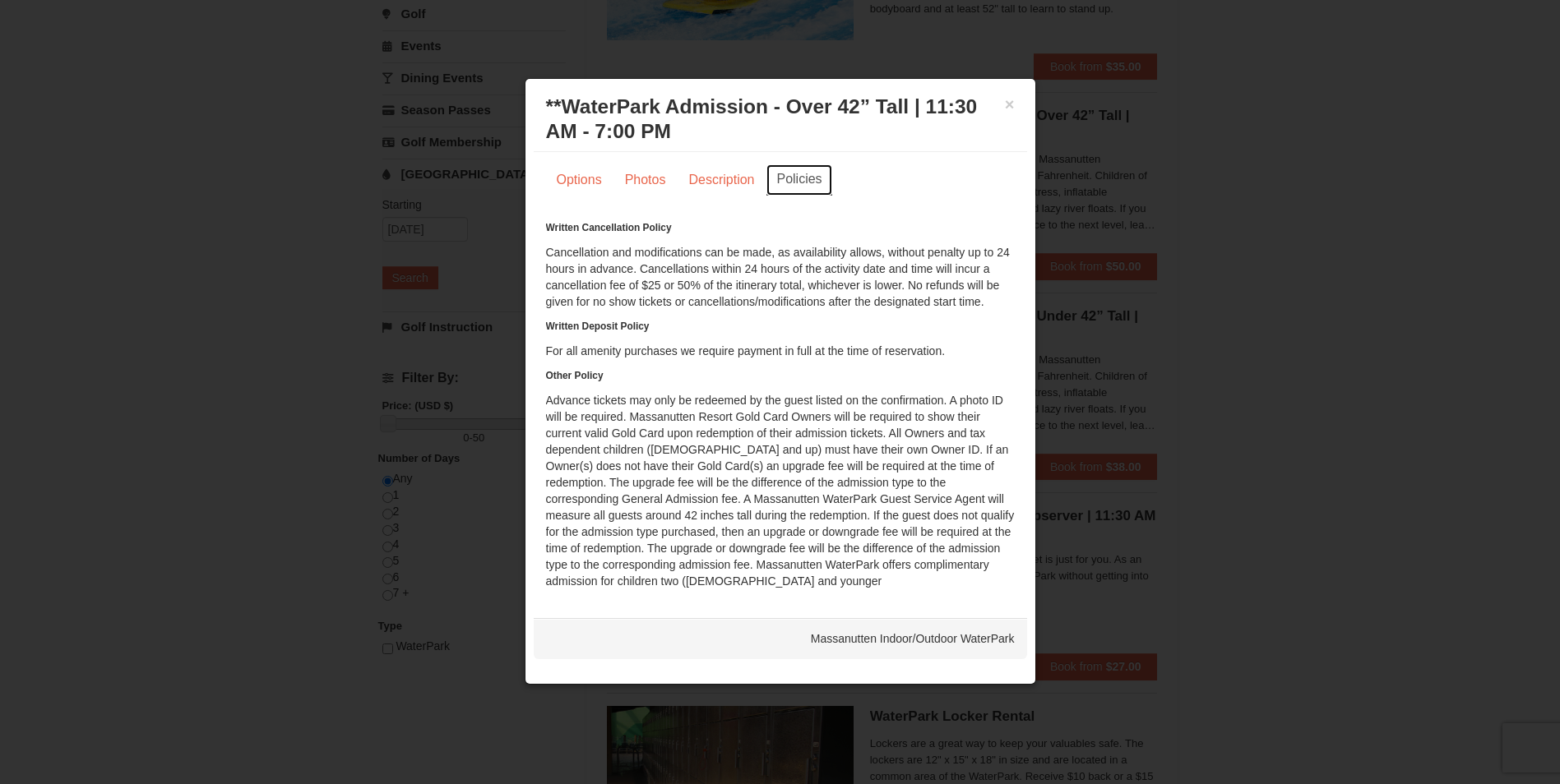
scroll to position [329, 0]
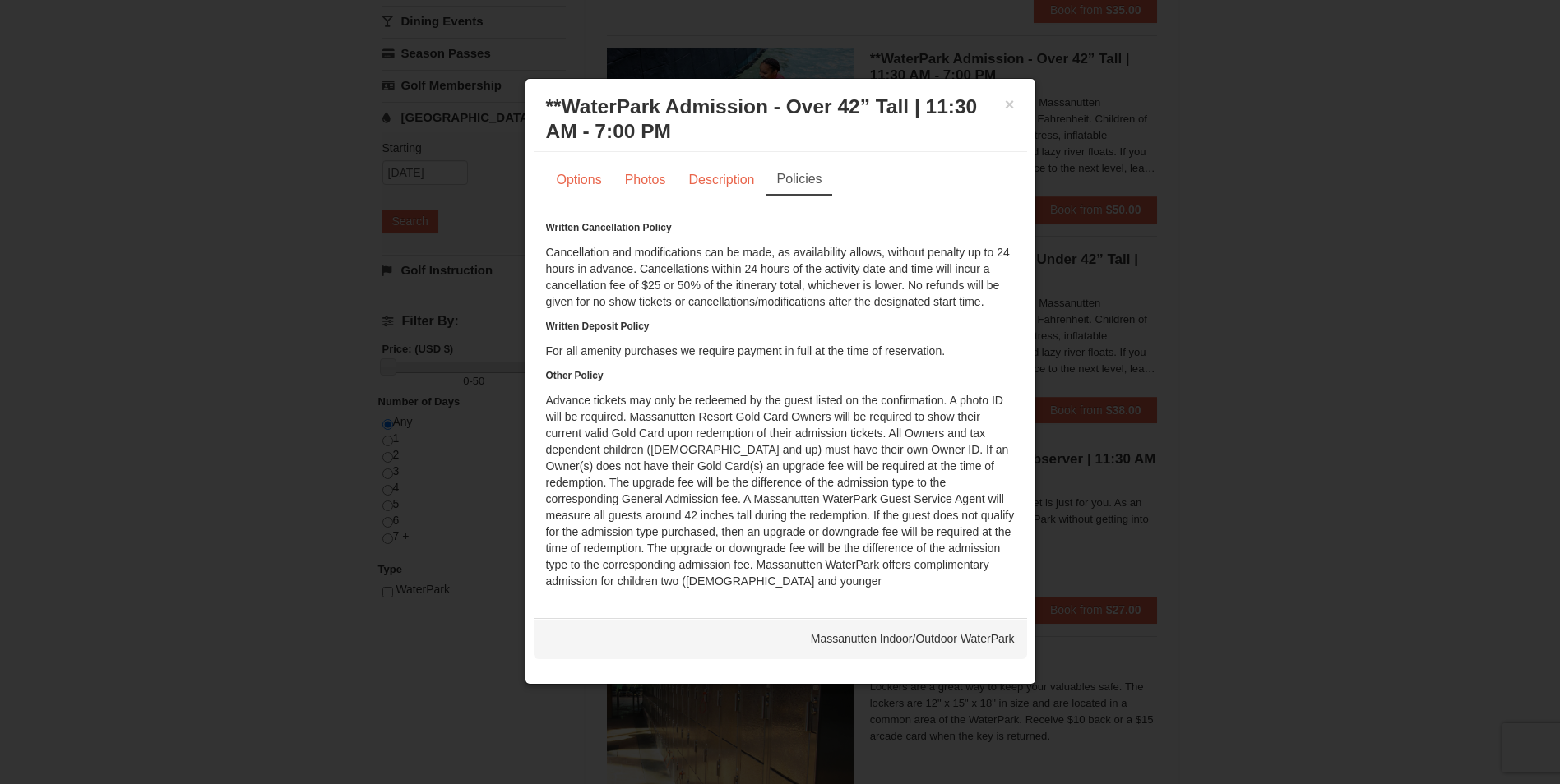
click at [1337, 538] on div at bounding box center [780, 392] width 1560 height 784
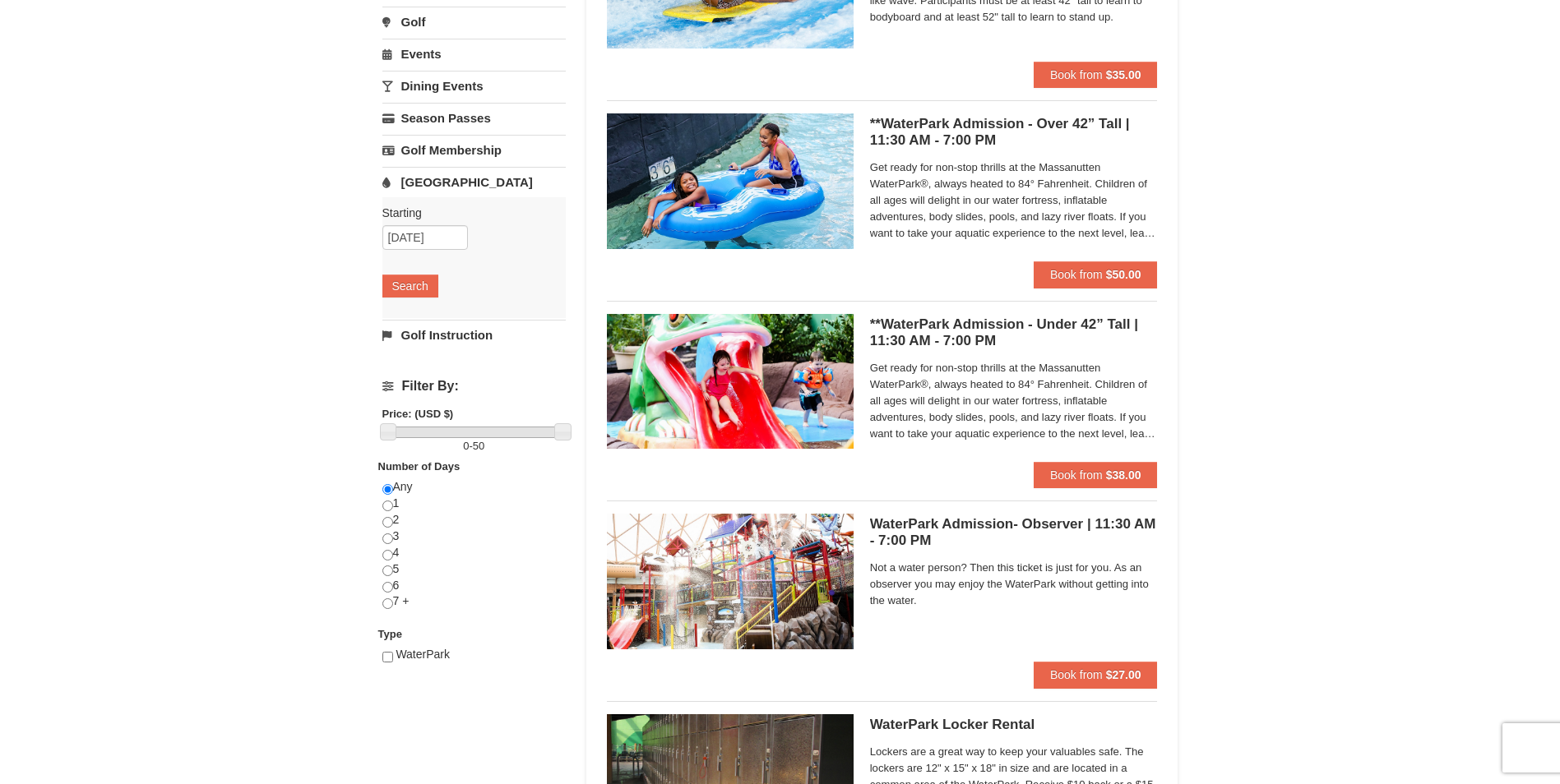
scroll to position [0, 0]
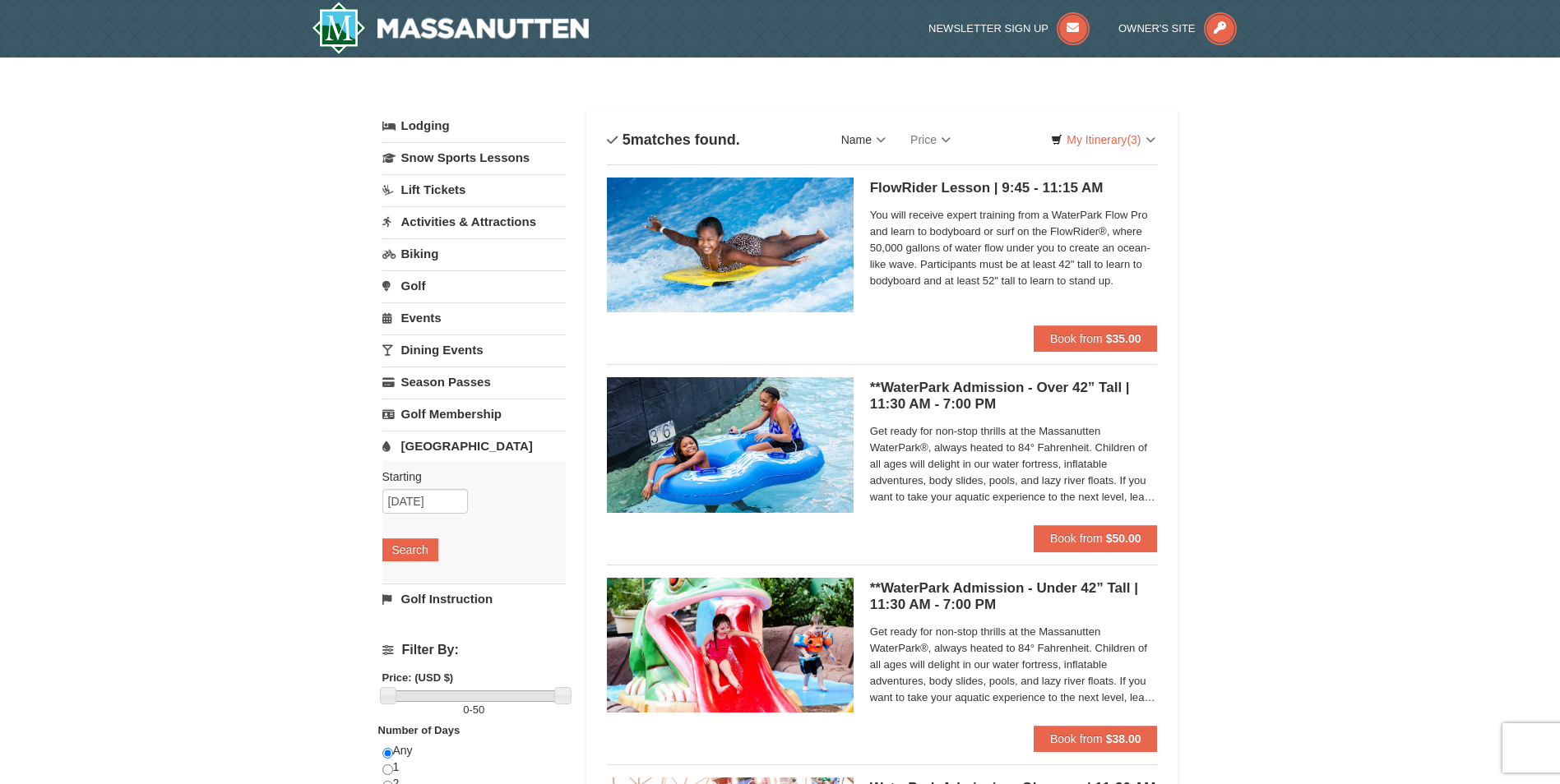
click at [878, 138] on link "Name" at bounding box center [863, 140] width 69 height 33
click at [667, 141] on h4 "5 matches found." at bounding box center [673, 139] width 133 height 17
click at [849, 411] on img at bounding box center [730, 445] width 247 height 135
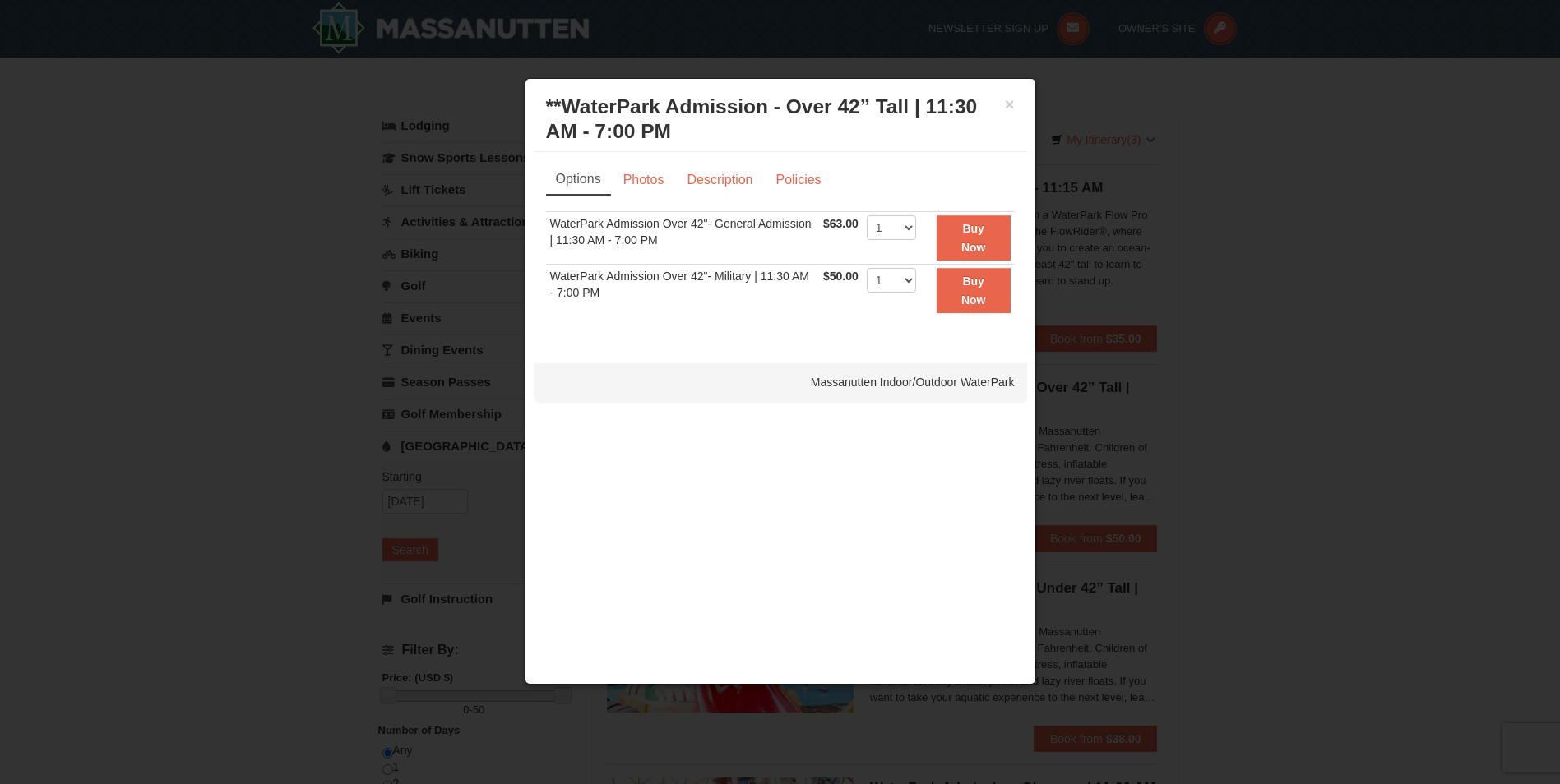
click at [1015, 99] on div "× **WaterPark Admission - Over 42” Tall | 11:30 AM - 7:00 PM Massanutten Indoor…" at bounding box center [780, 120] width 493 height 65
click at [1010, 110] on button "×" at bounding box center [1009, 104] width 10 height 17
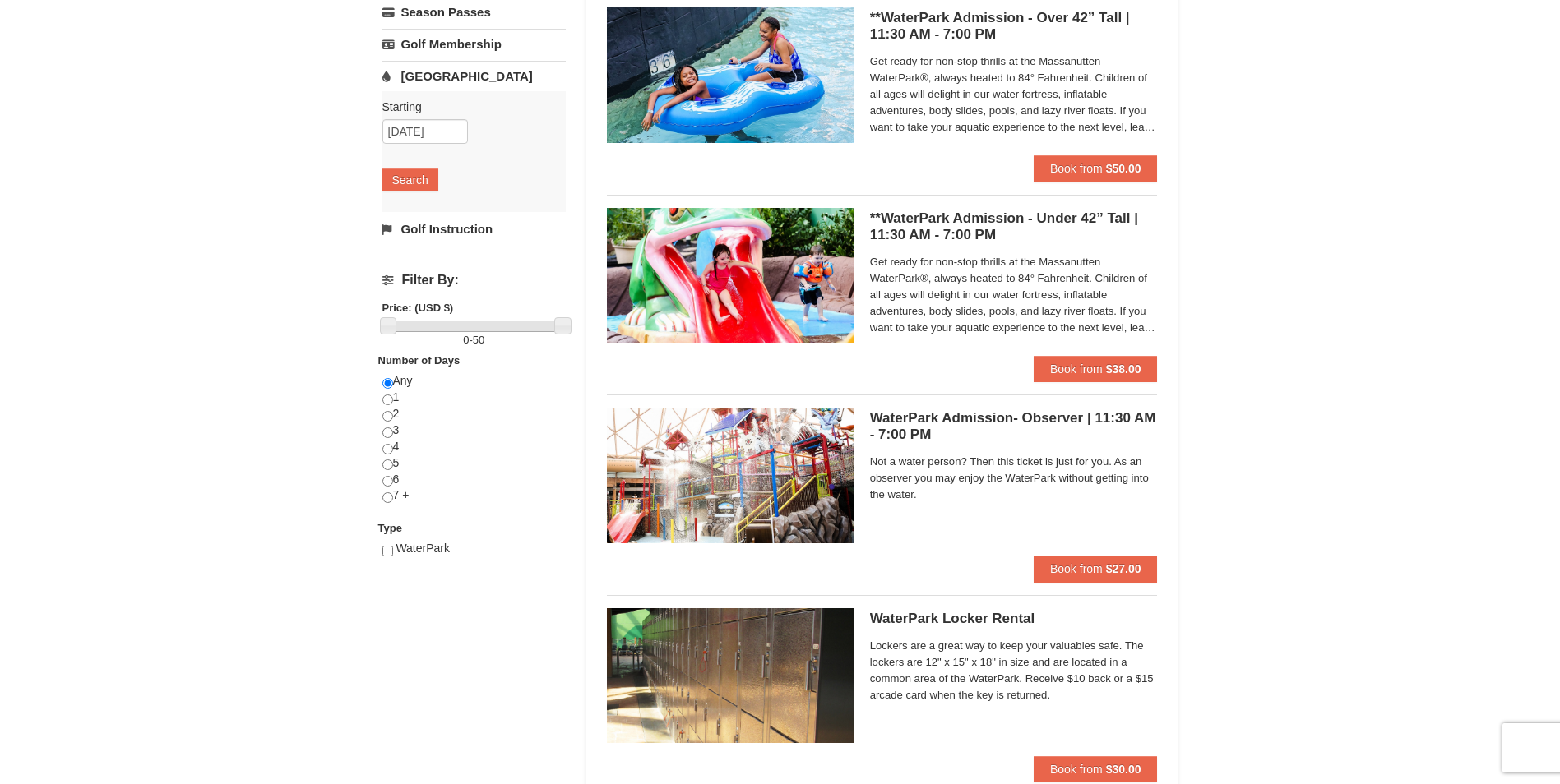
scroll to position [411, 0]
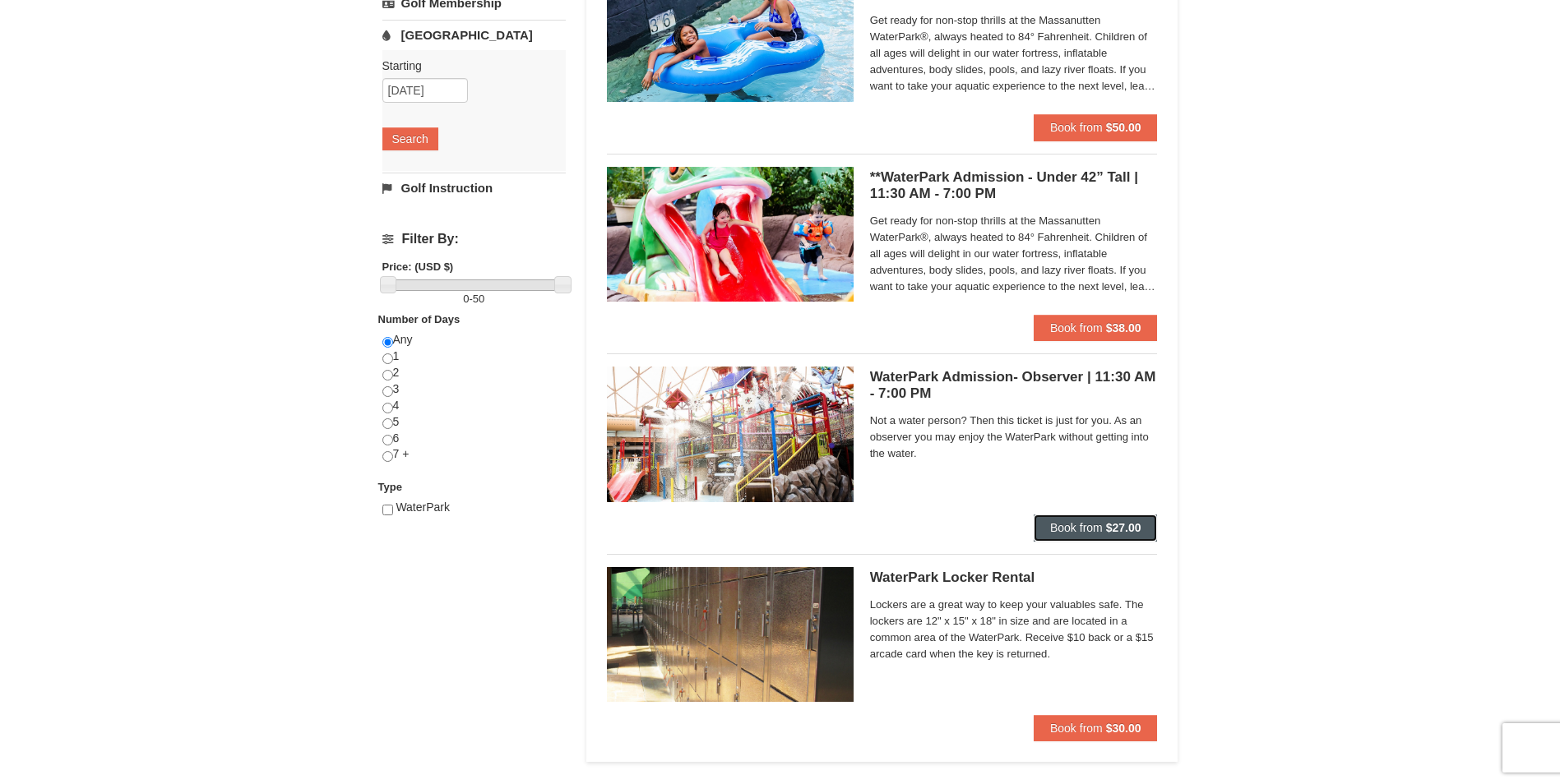
click at [1150, 529] on button "Book from $27.00" at bounding box center [1096, 528] width 124 height 26
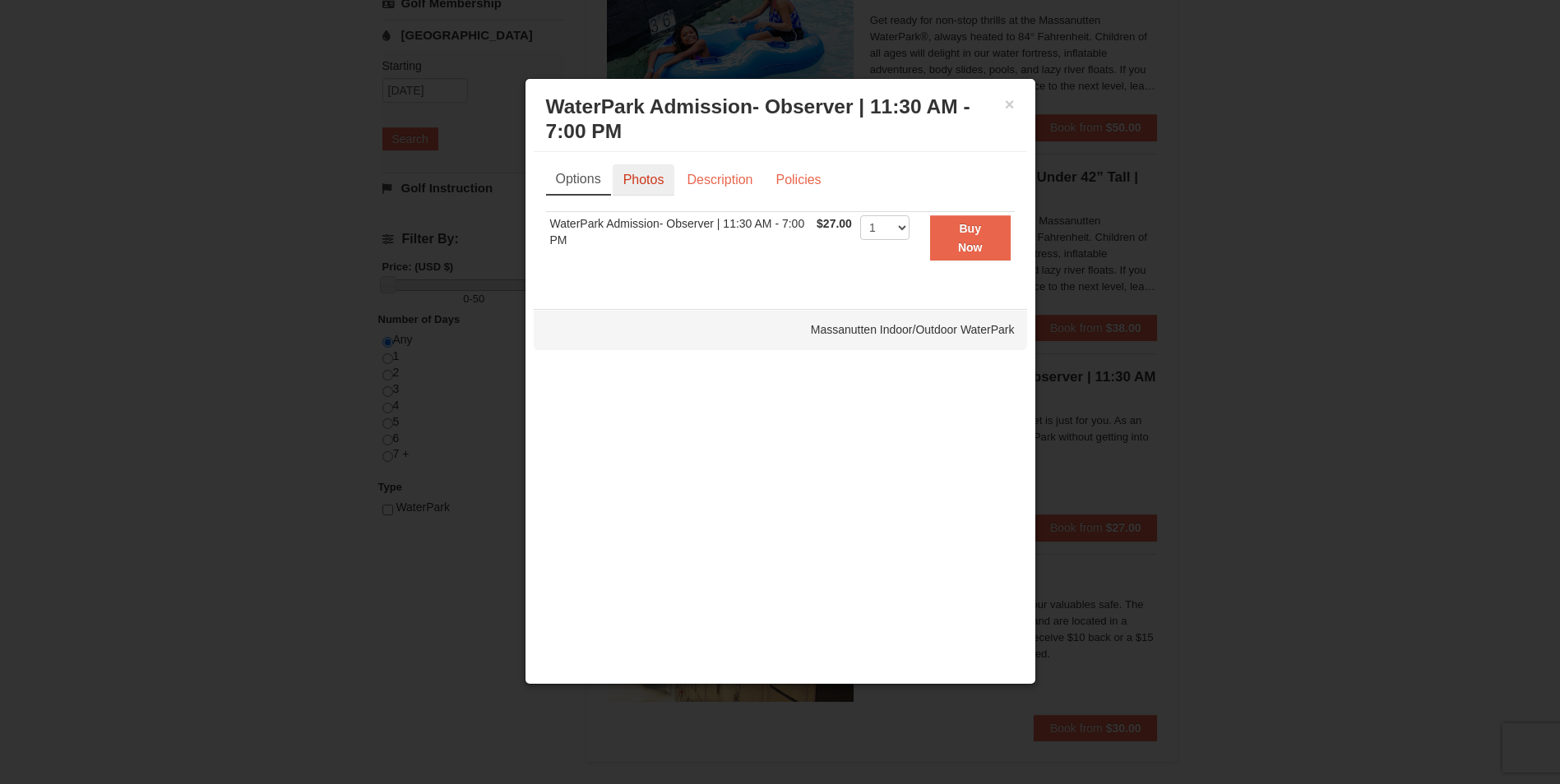
click at [644, 196] on link "Photos" at bounding box center [644, 180] width 62 height 31
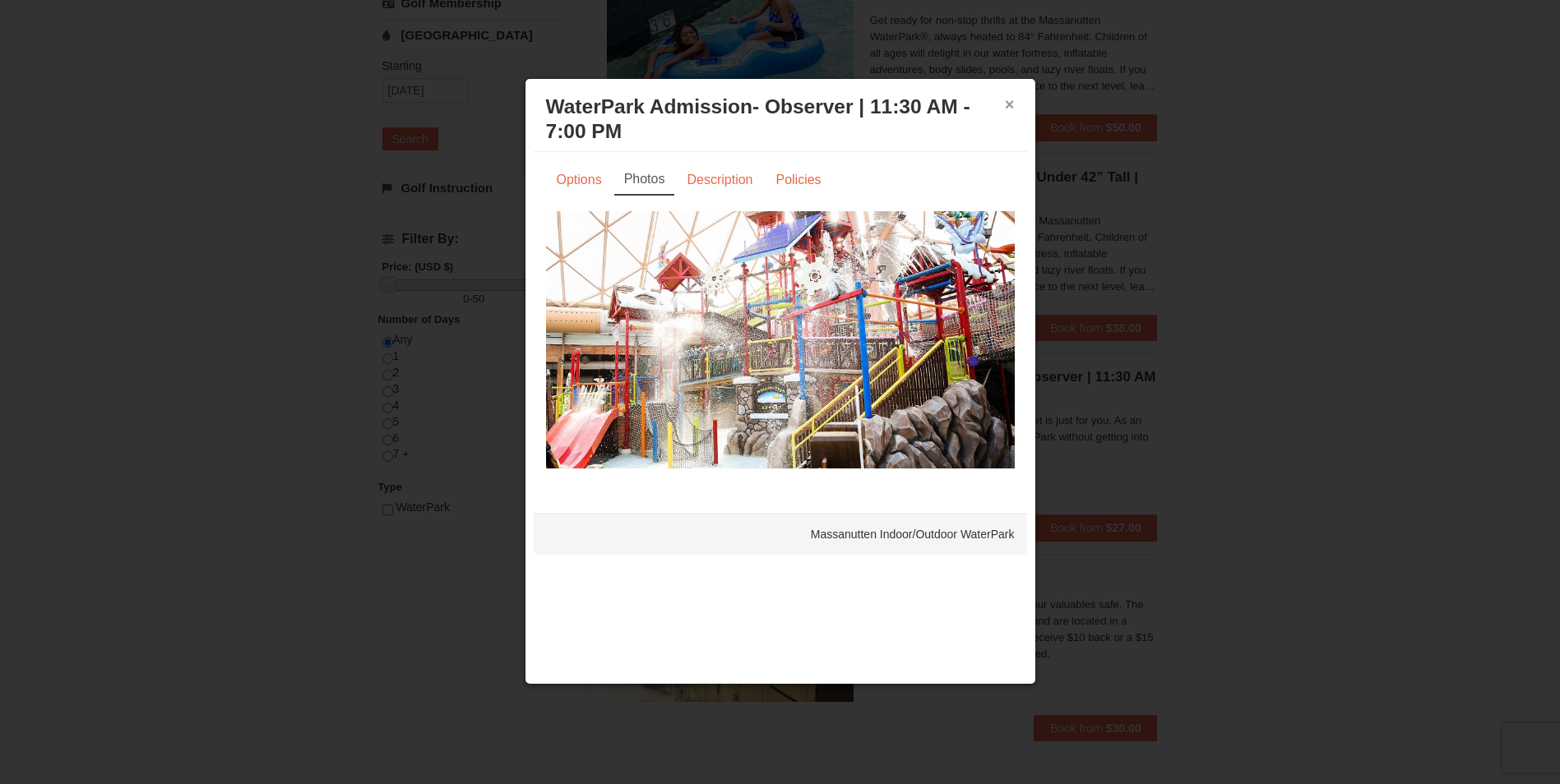
click at [1011, 101] on button "×" at bounding box center [1009, 104] width 10 height 17
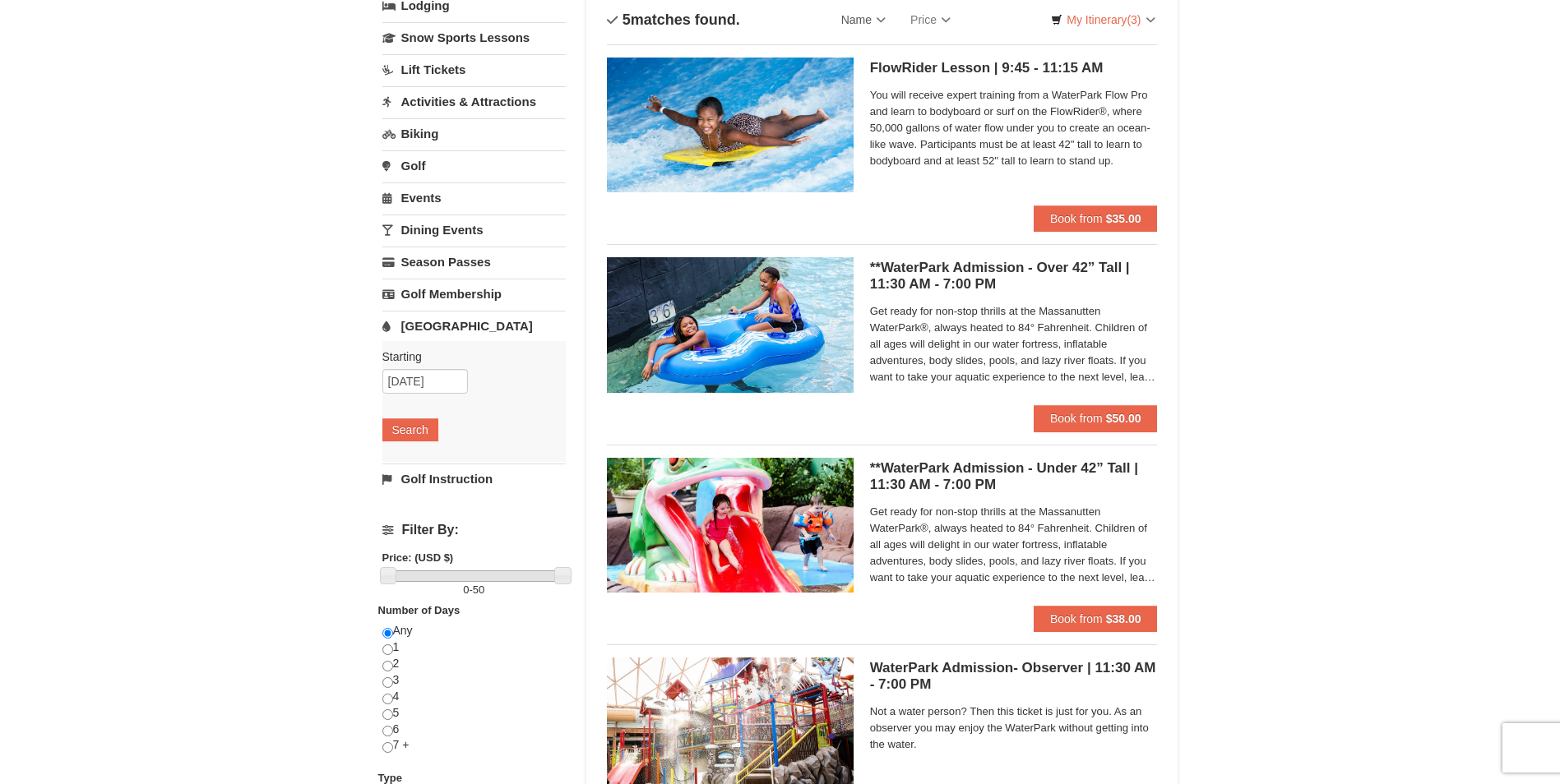
scroll to position [0, 0]
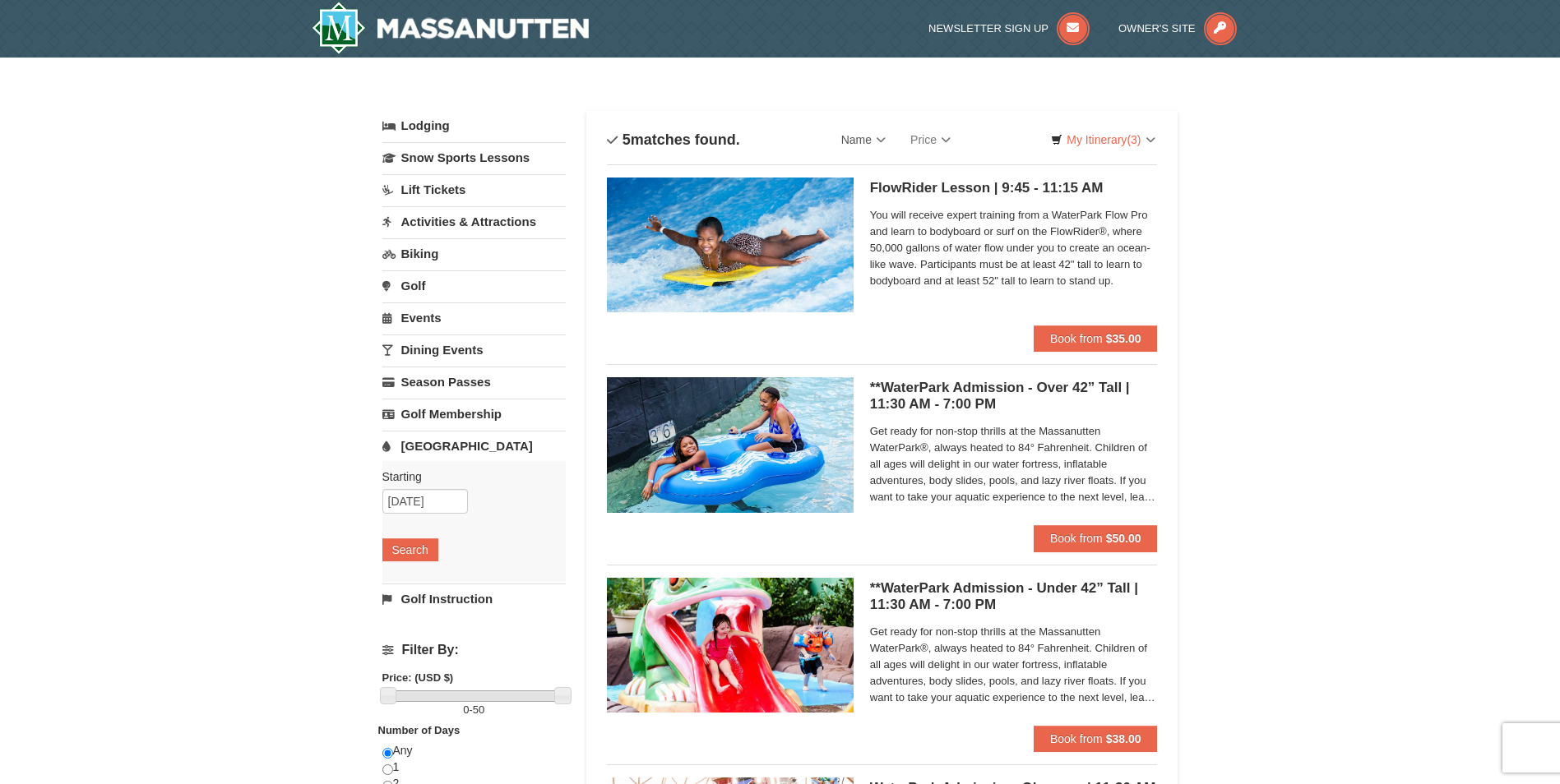
click at [992, 402] on h5 "**WaterPark Admission - Over 42” Tall | 11:30 AM - 7:00 PM Massanutten Indoor/O…" at bounding box center [1013, 397] width 288 height 33
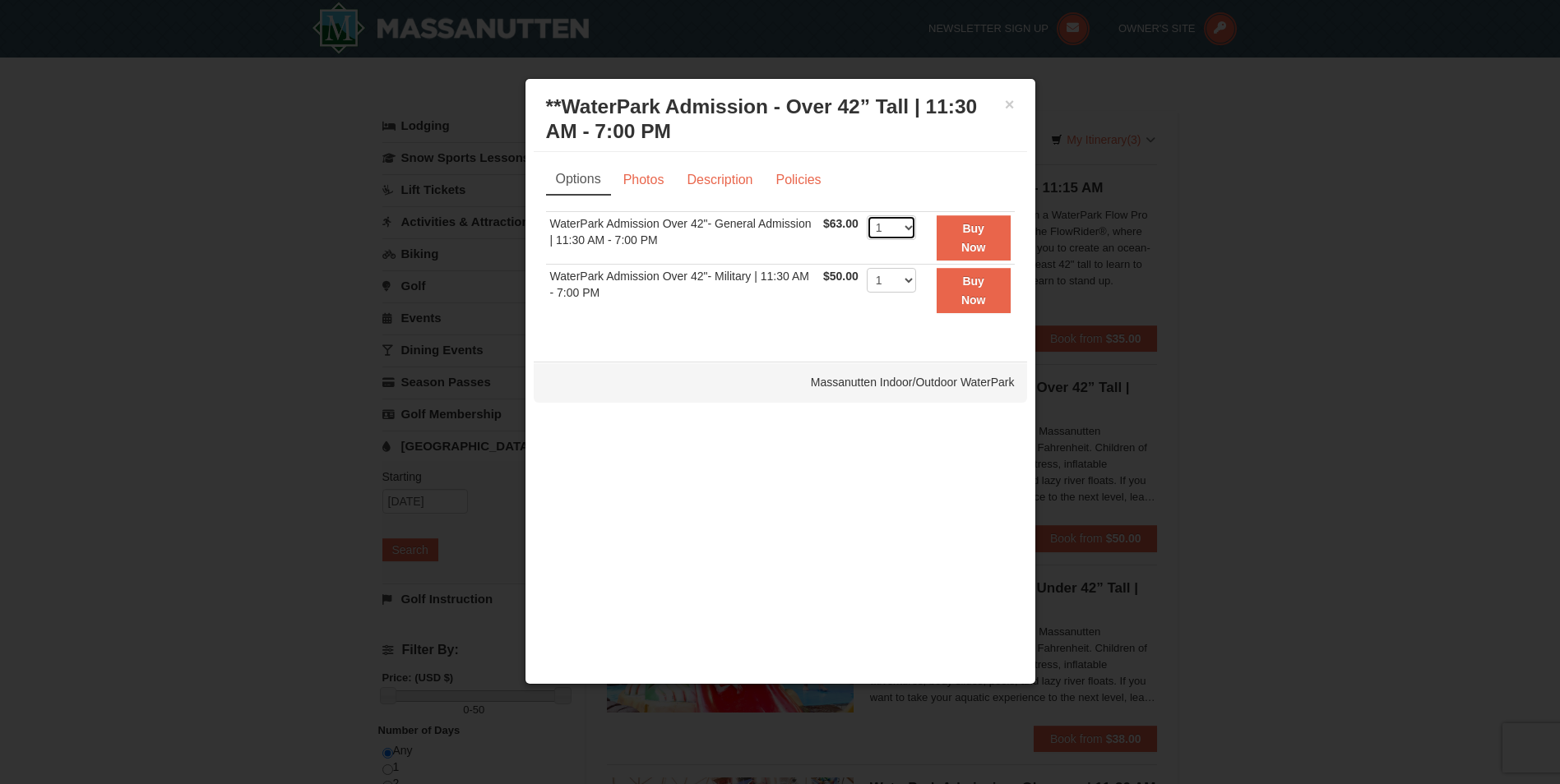
click at [906, 229] on select "1 2 3 4 5 6 7 8 9 10 11 12 13 14 15 16 17 18 19 20 21 22" at bounding box center [891, 227] width 49 height 24
select select "3"
click at [867, 215] on select "1 2 3 4 5 6 7 8 9 10 11 12 13 14 15 16 17 18 19 20 21 22" at bounding box center [891, 227] width 49 height 24
click at [958, 241] on button "Buy Now" at bounding box center [973, 238] width 74 height 45
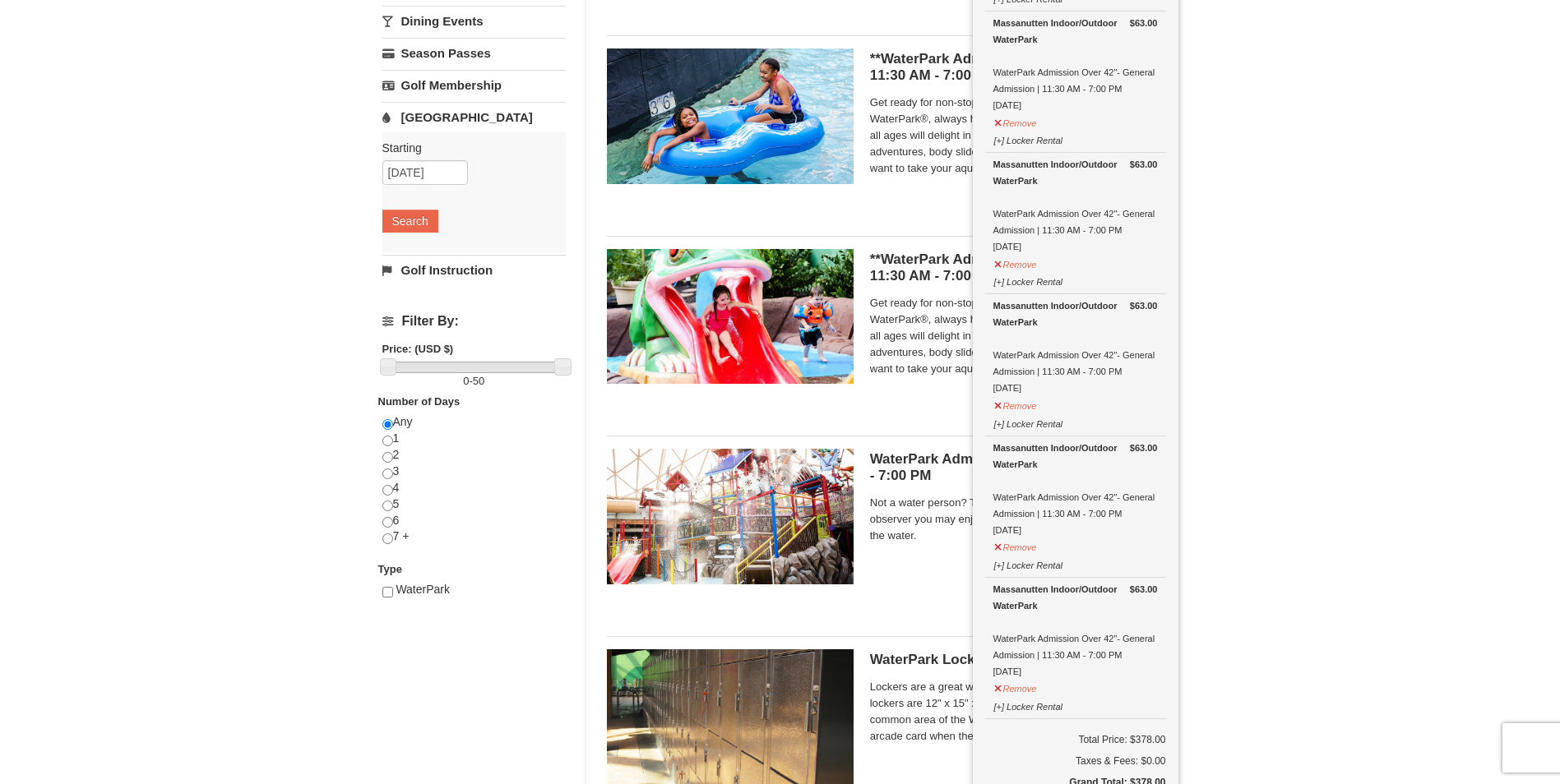
scroll to position [87, 0]
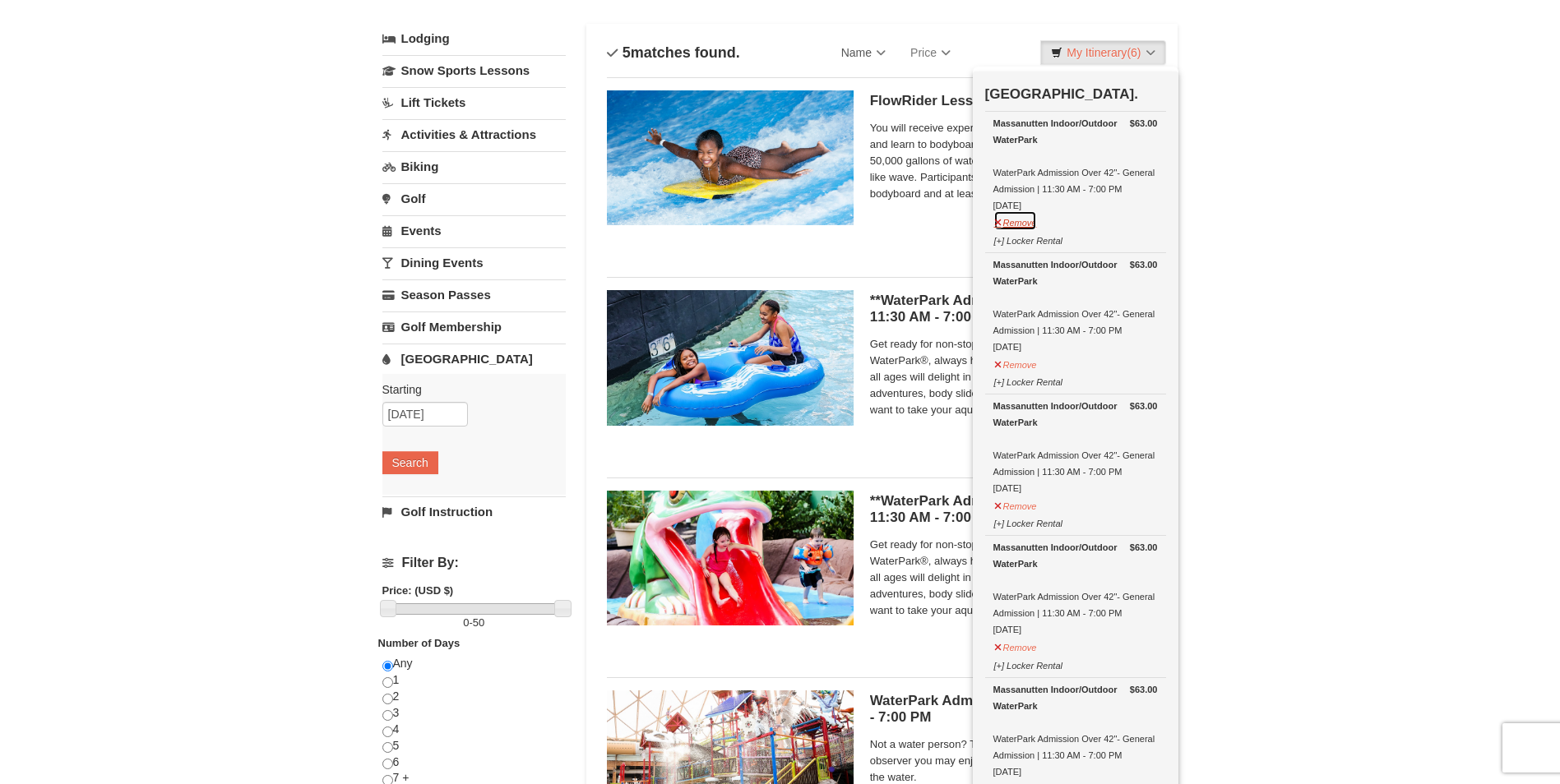
click at [1012, 227] on button "Remove" at bounding box center [1015, 221] width 45 height 21
click at [1019, 217] on button "Remove" at bounding box center [1015, 221] width 45 height 21
click at [1020, 227] on button "Remove" at bounding box center [1015, 221] width 45 height 21
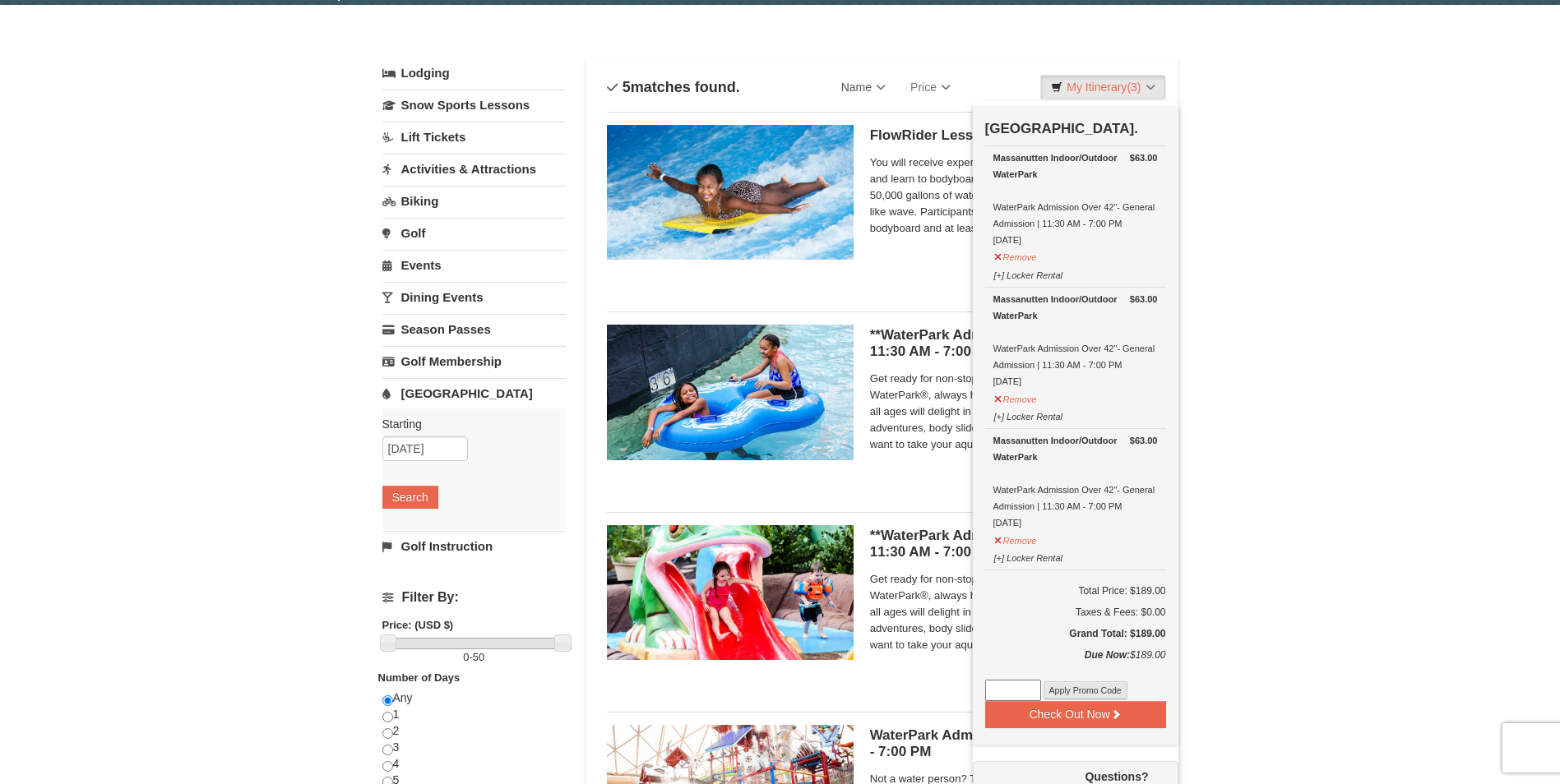
scroll to position [82, 0]
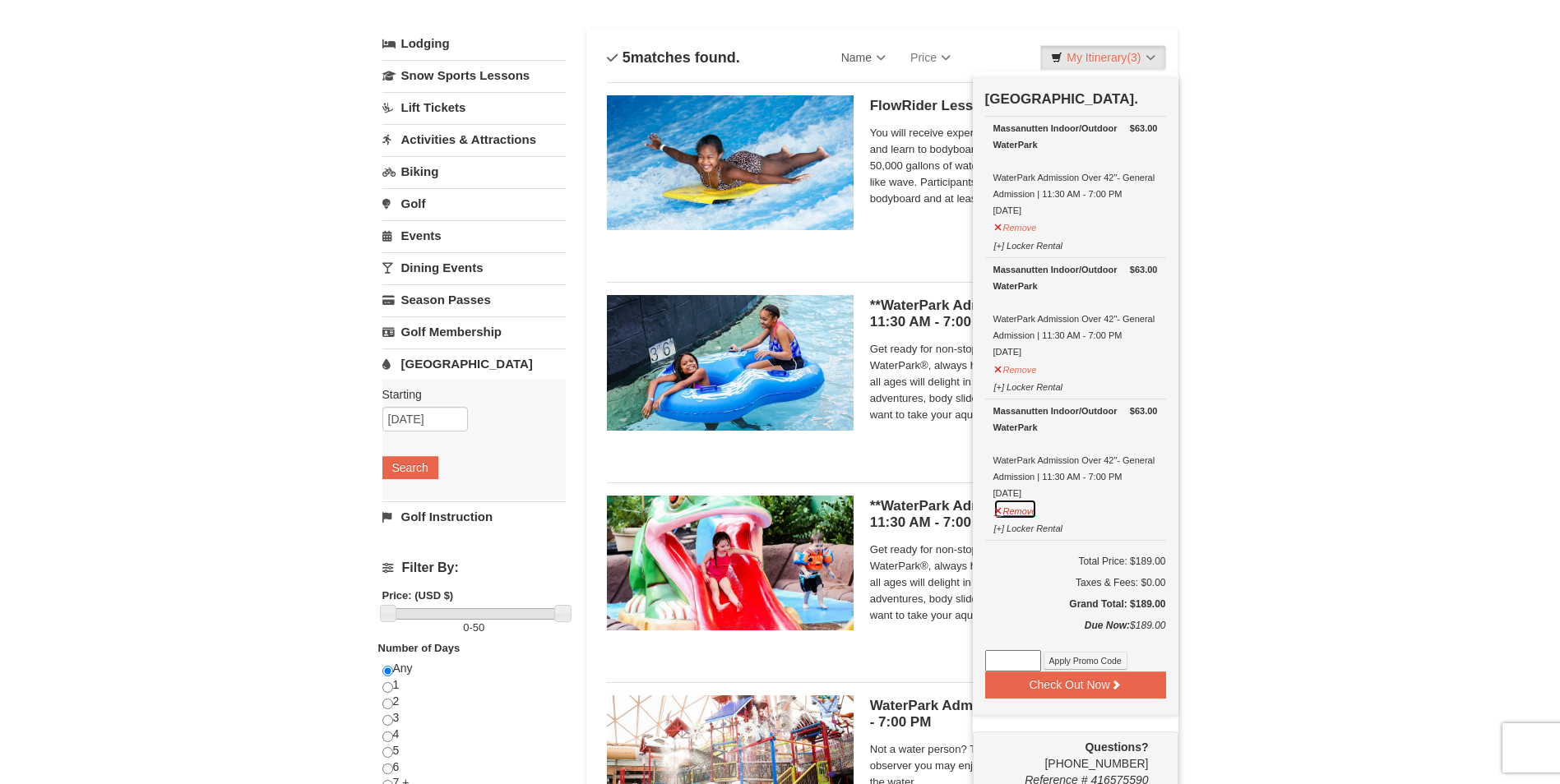
click at [1027, 510] on button "Remove" at bounding box center [1015, 510] width 45 height 21
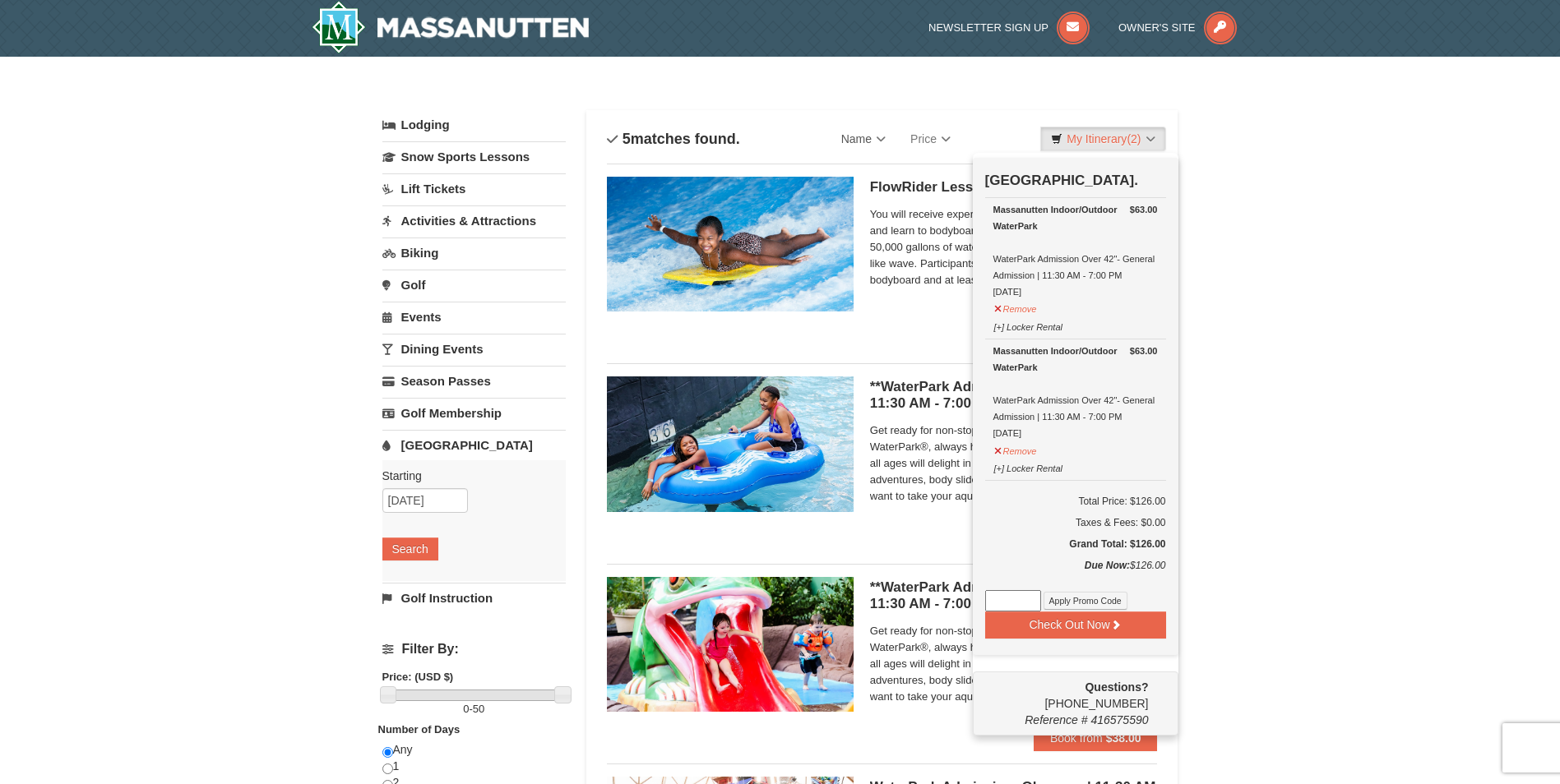
scroll to position [0, 0]
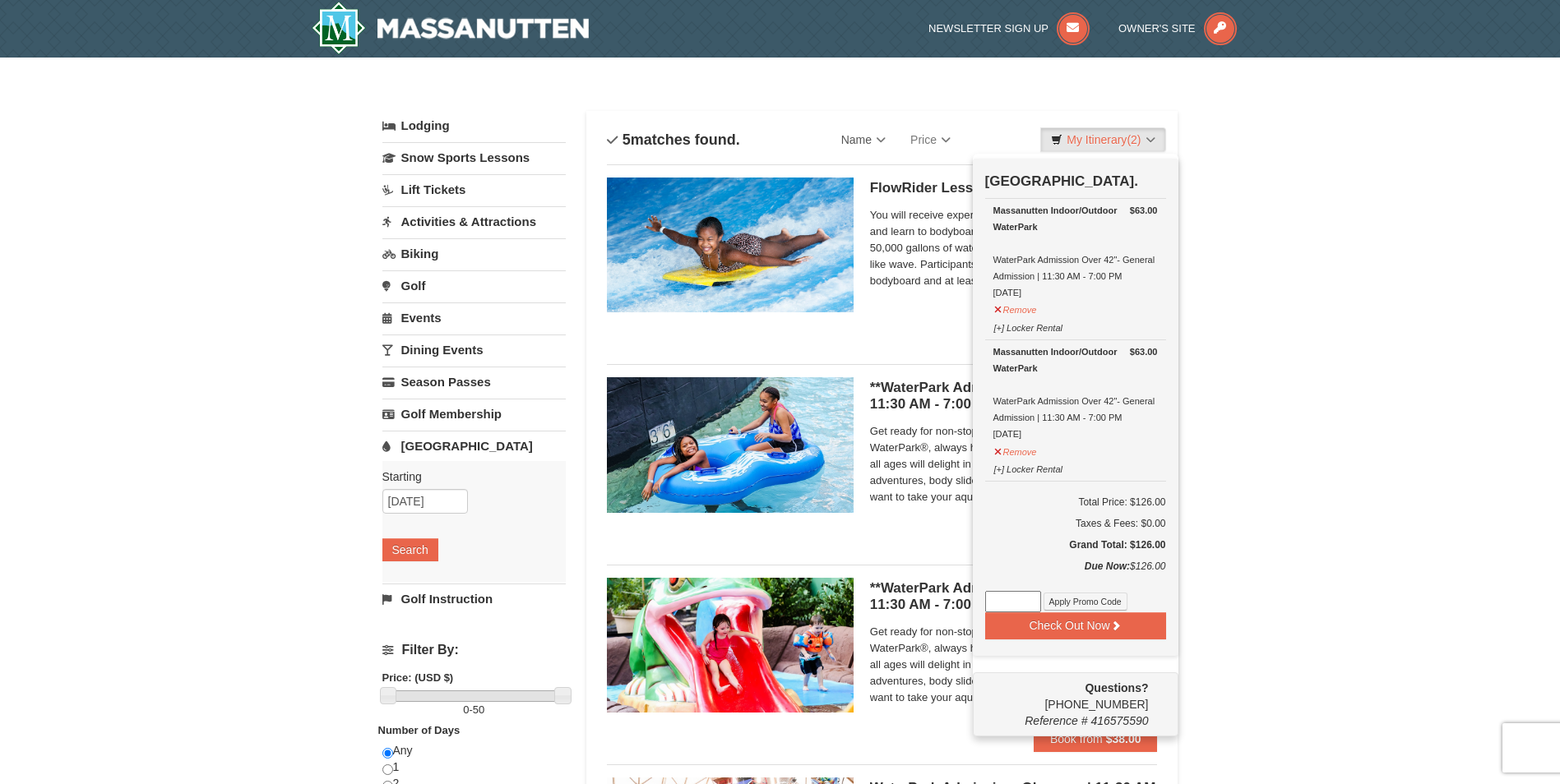
click at [920, 542] on li "**WaterPark Admission - Over 42” Tall | 11:30 AM - 7:00 PM Massanutten Indoor/O…" at bounding box center [882, 458] width 551 height 187
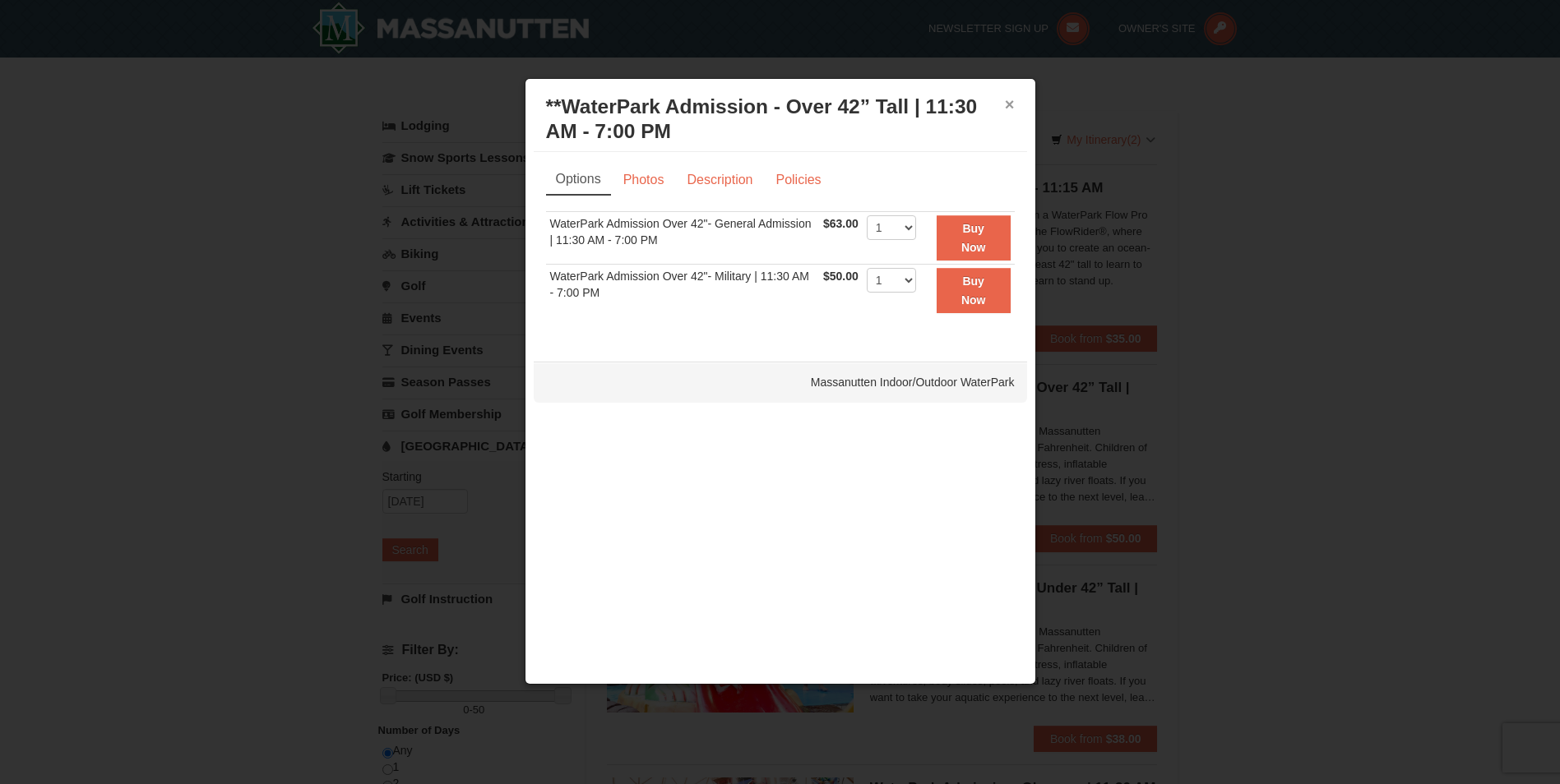
click at [1011, 104] on button "×" at bounding box center [1009, 104] width 10 height 17
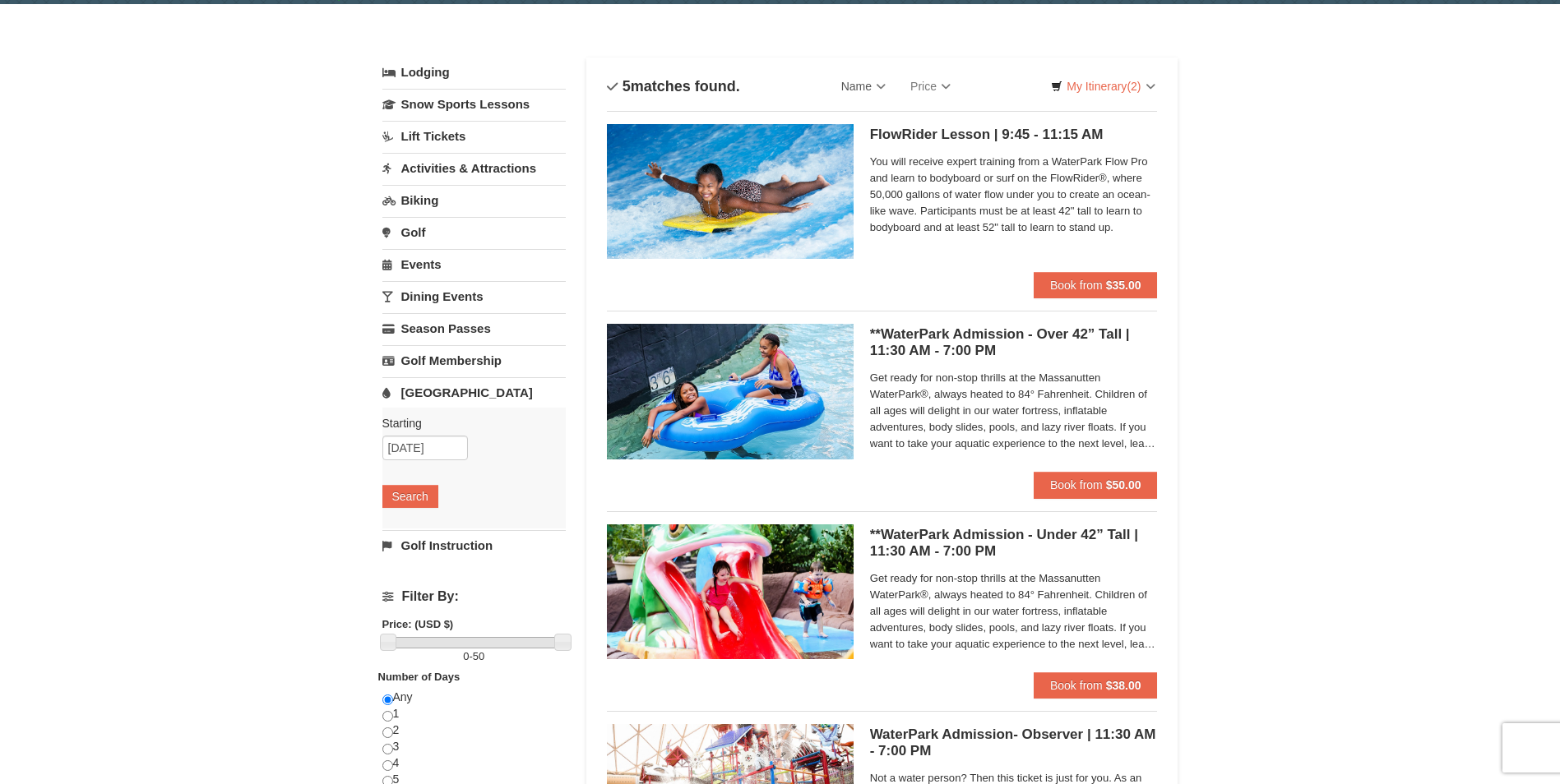
scroll to position [82, 0]
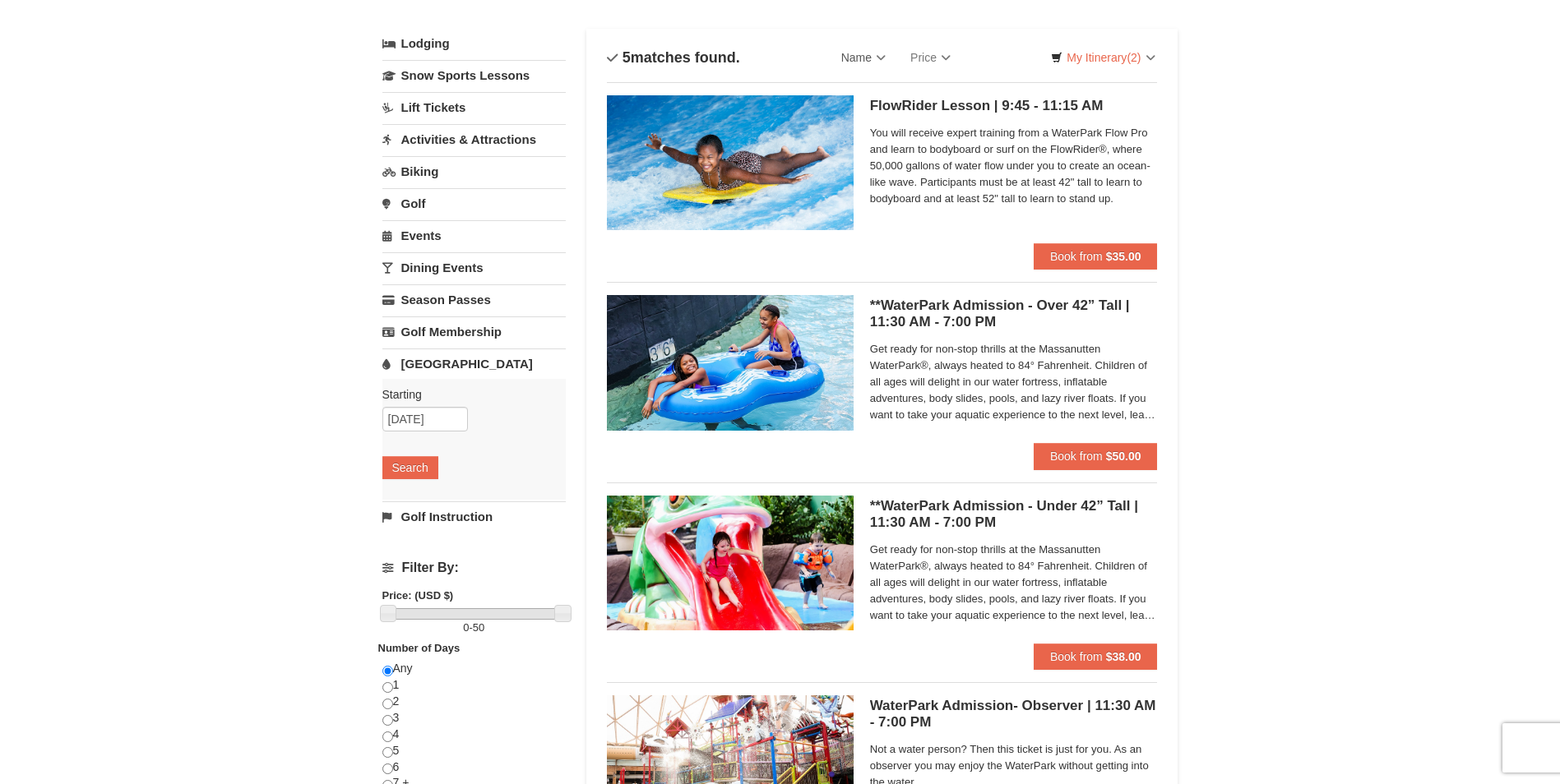
click at [939, 519] on h5 "**WaterPark Admission - Under 42” Tall | 11:30 AM - 7:00 PM Massanutten Indoor/…" at bounding box center [1013, 515] width 288 height 33
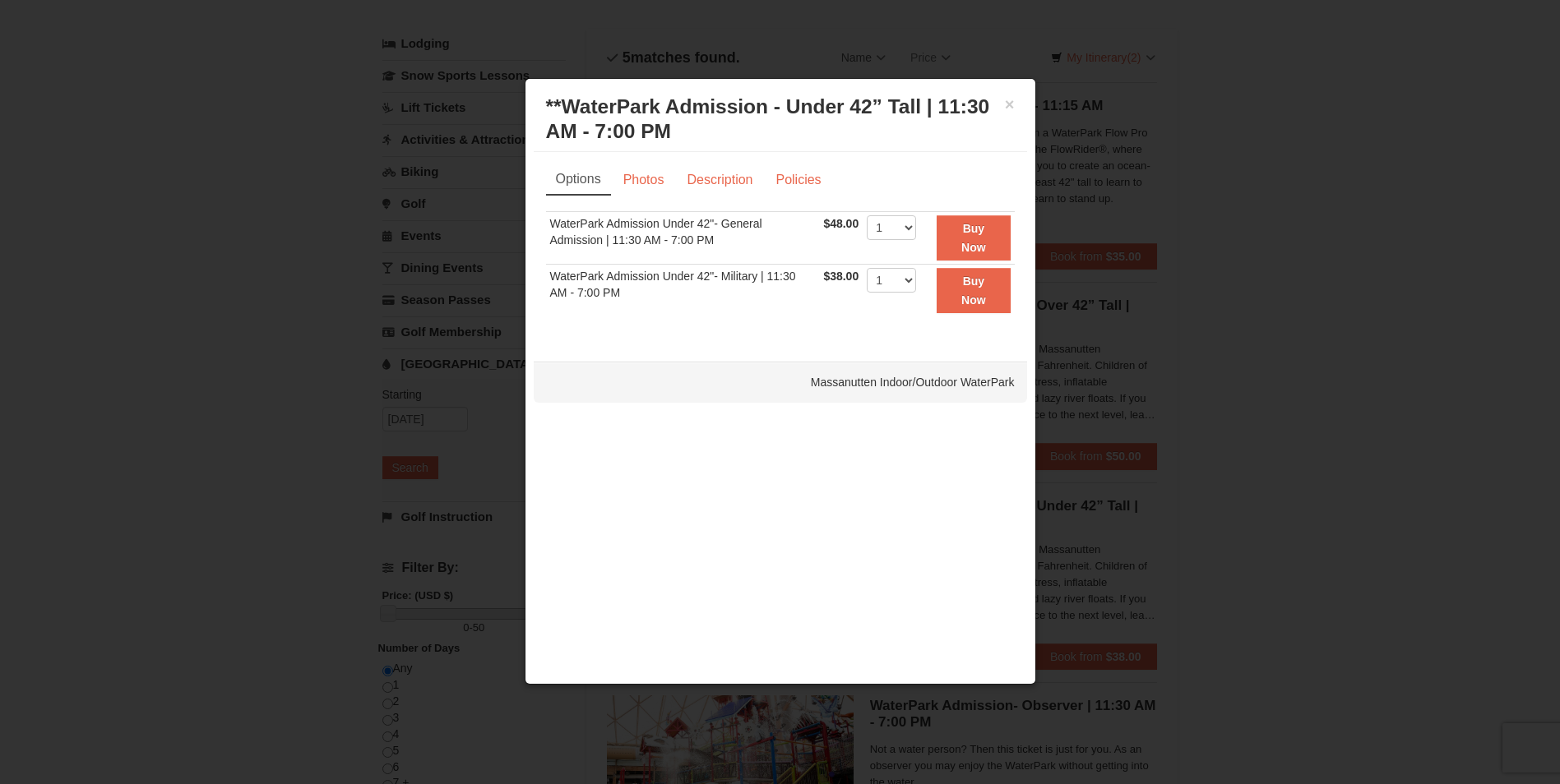
click at [1016, 106] on div "× **WaterPark Admission - Under 42” Tall | 11:30 AM - 7:00 PM Massanutten Indoo…" at bounding box center [780, 120] width 493 height 65
click at [1013, 107] on button "×" at bounding box center [1009, 104] width 10 height 17
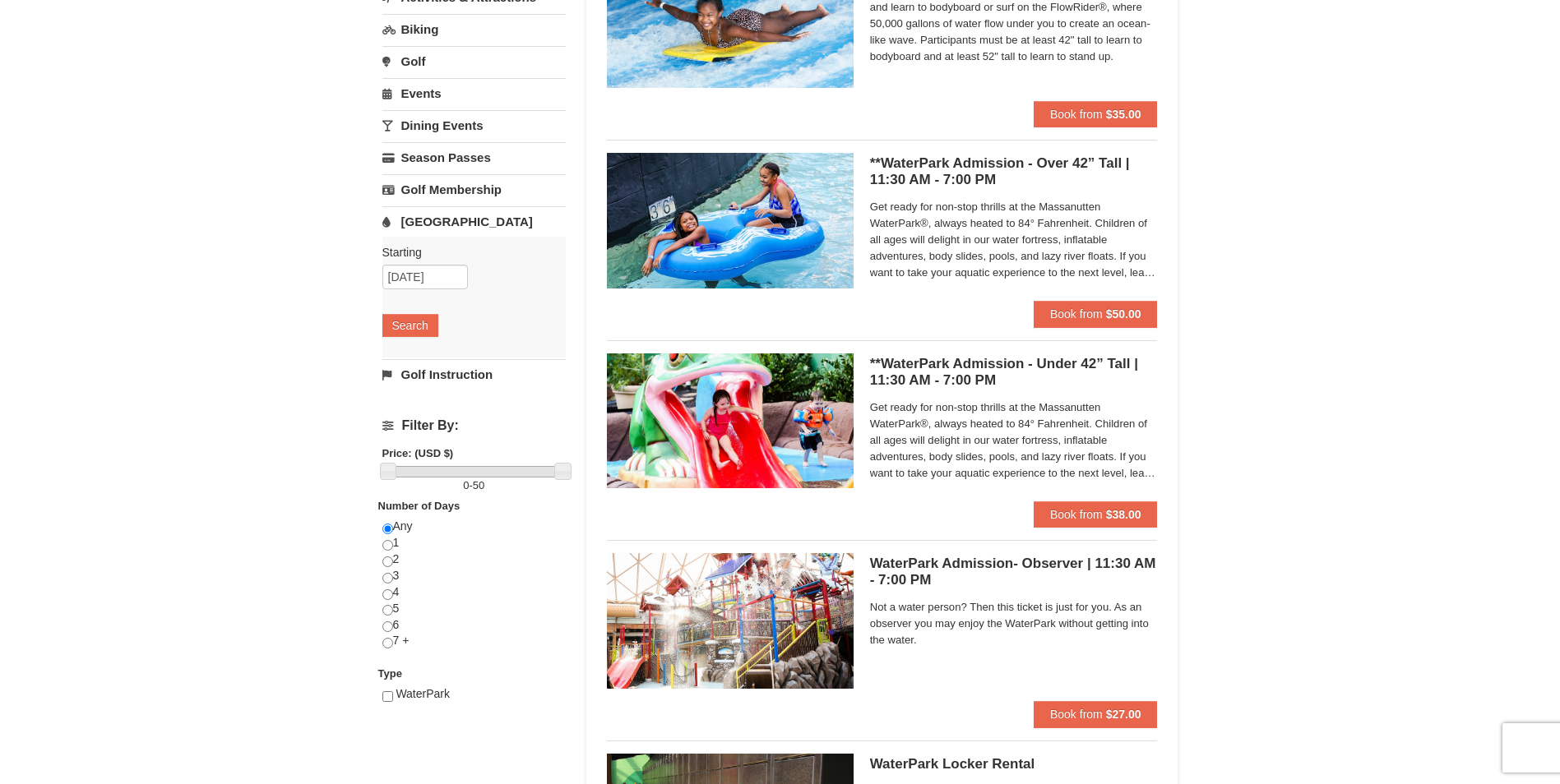
scroll to position [246, 0]
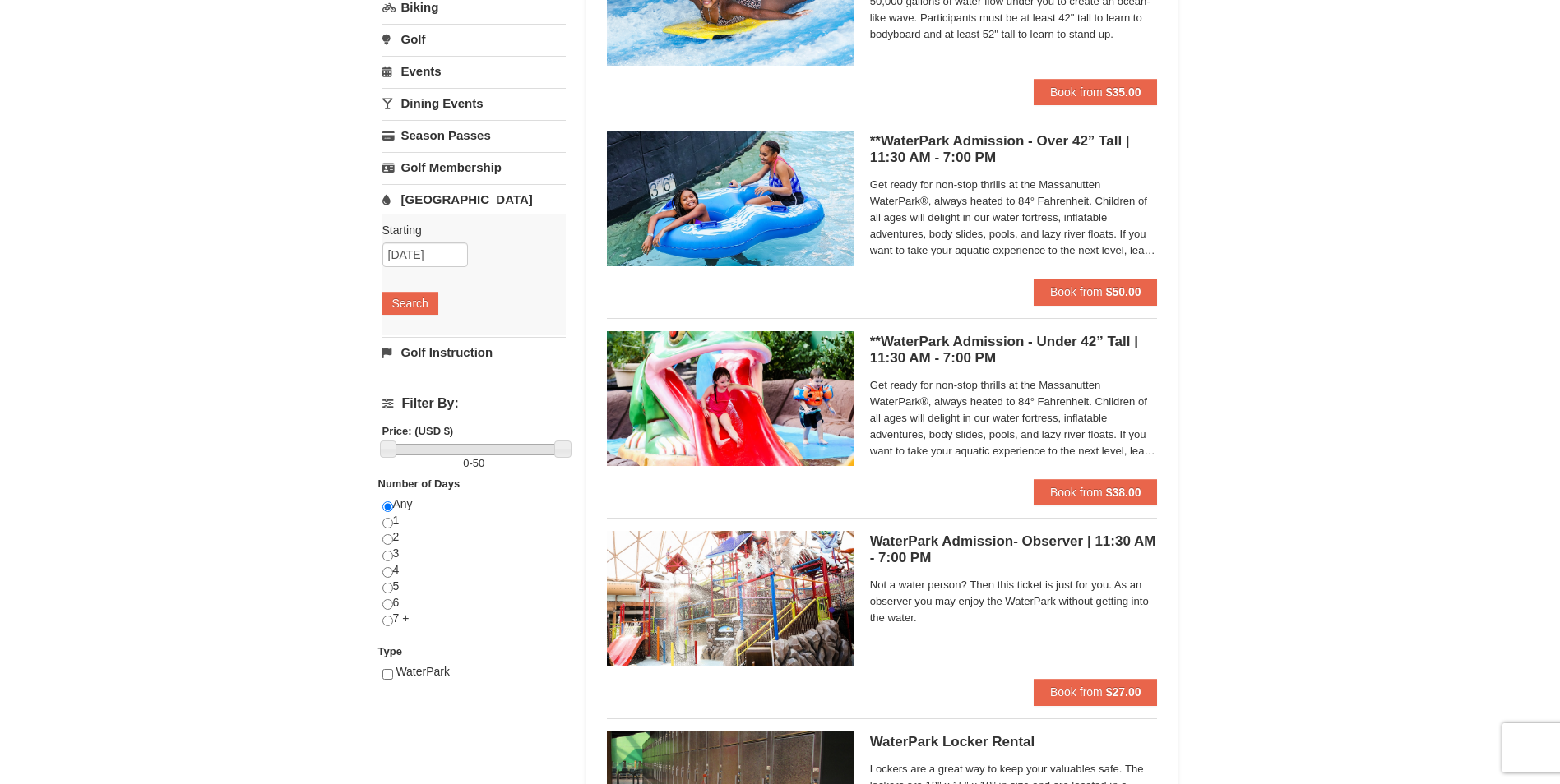
click at [931, 551] on h5 "WaterPark Admission- Observer | 11:30 AM - 7:00 PM Massanutten Indoor/Outdoor W…" at bounding box center [1013, 550] width 288 height 33
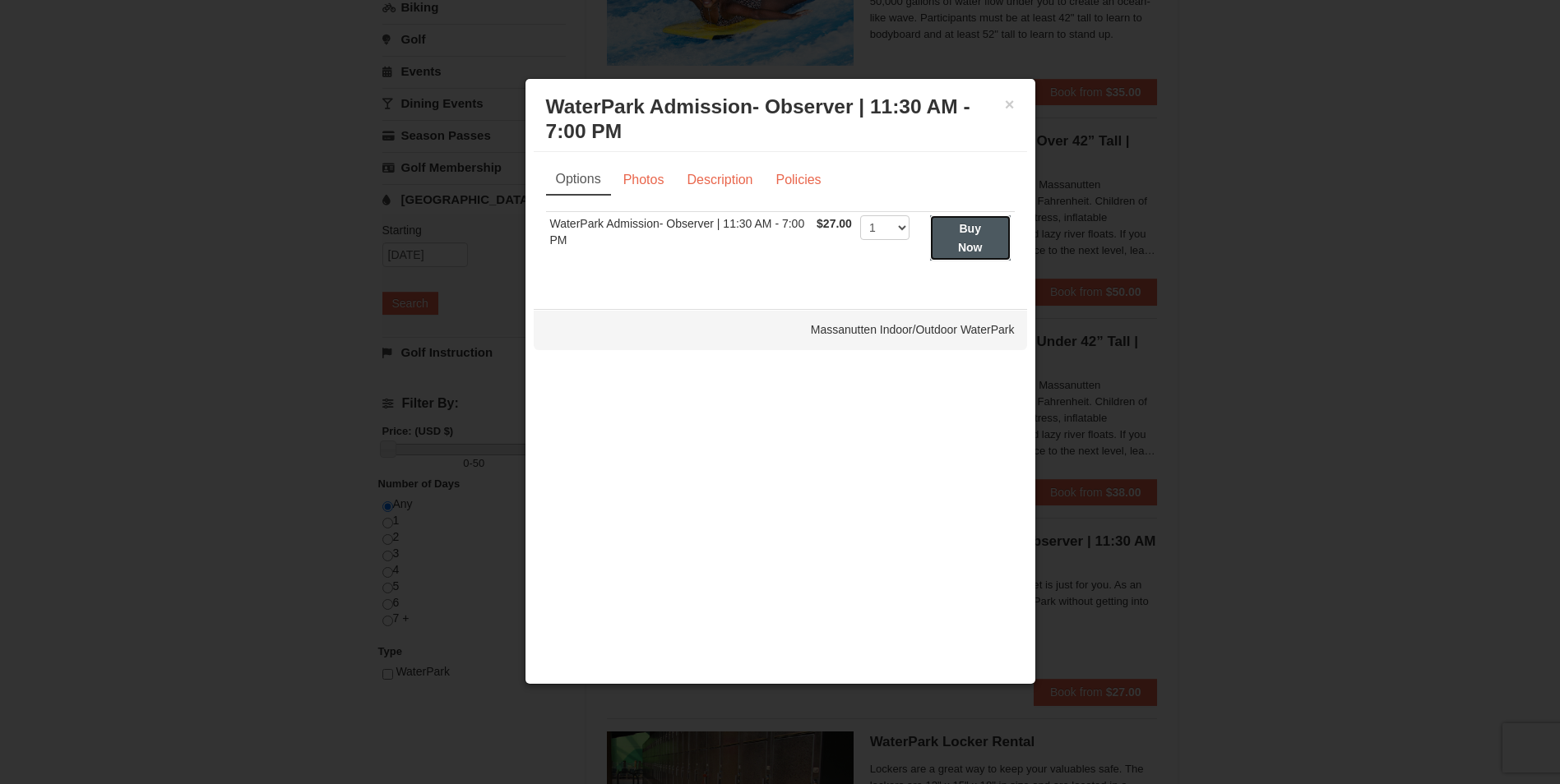
click at [953, 228] on button "Buy Now" at bounding box center [971, 238] width 80 height 45
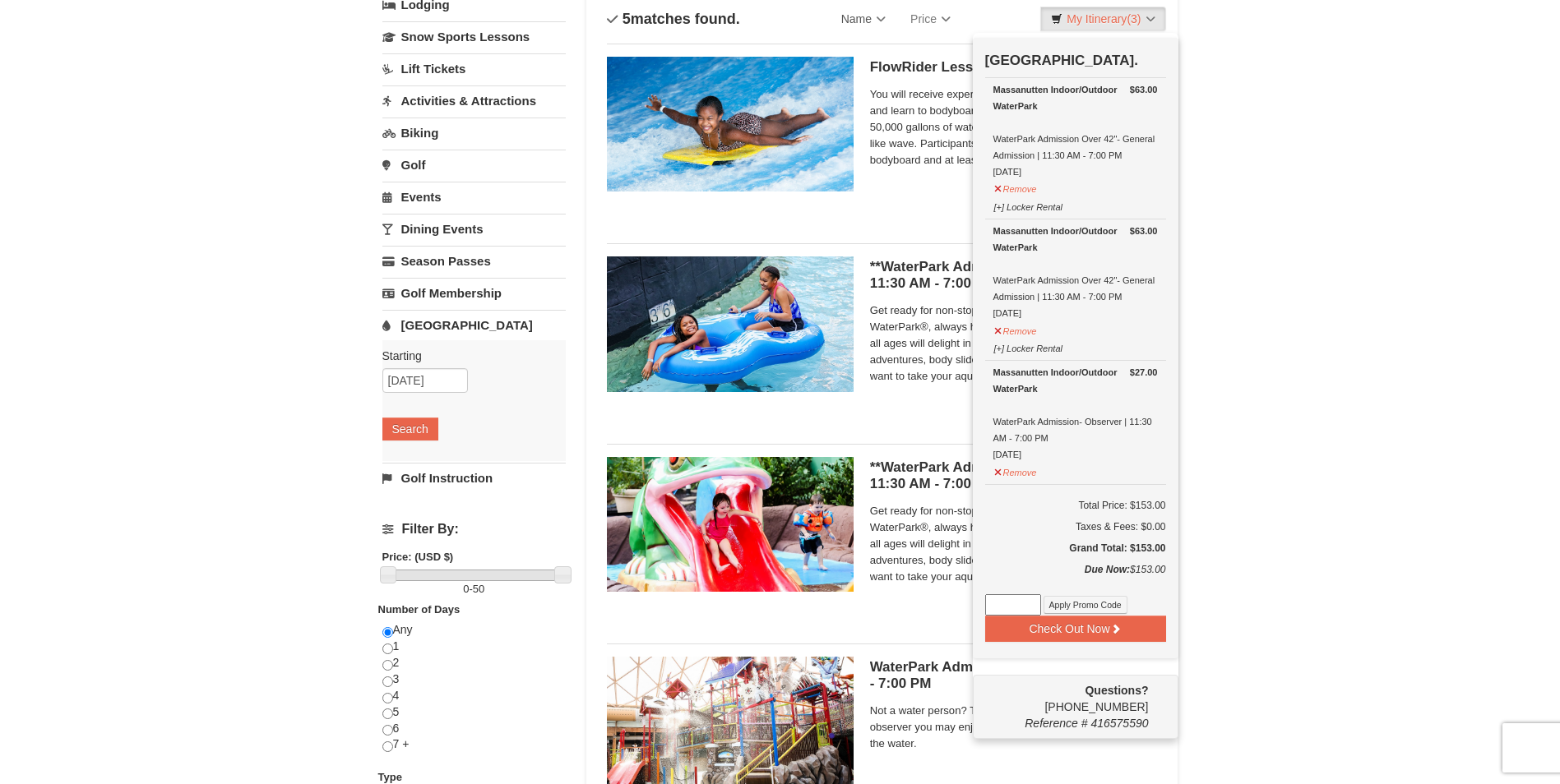
scroll to position [82, 0]
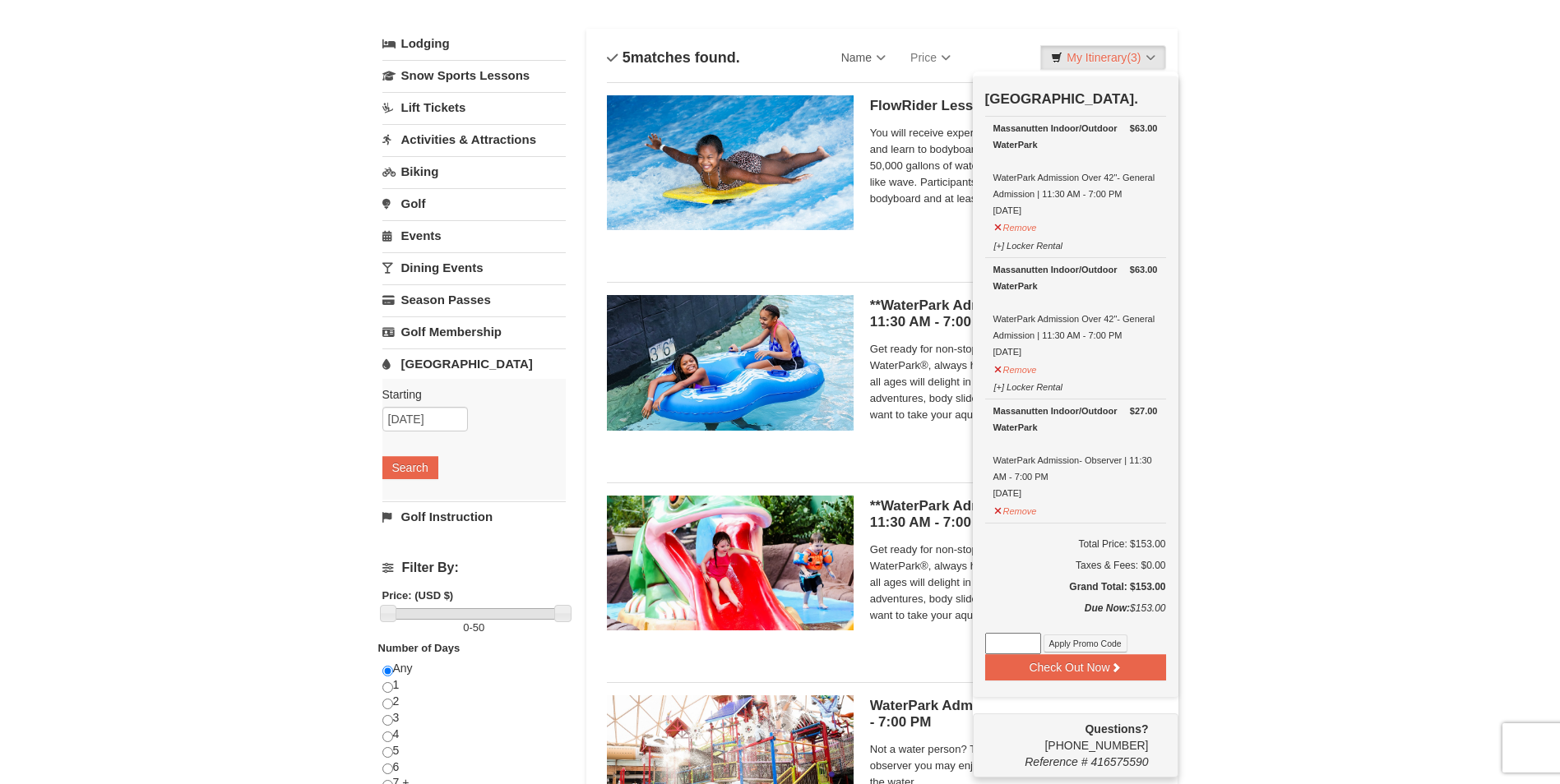
click at [1135, 72] on li "Check Out Now [GEOGRAPHIC_DATA]. $63.00 Massanutten Indoor/Outdoor WaterPark Wa…" at bounding box center [1076, 425] width 205 height 706
click at [956, 57] on link "Price" at bounding box center [930, 58] width 65 height 33
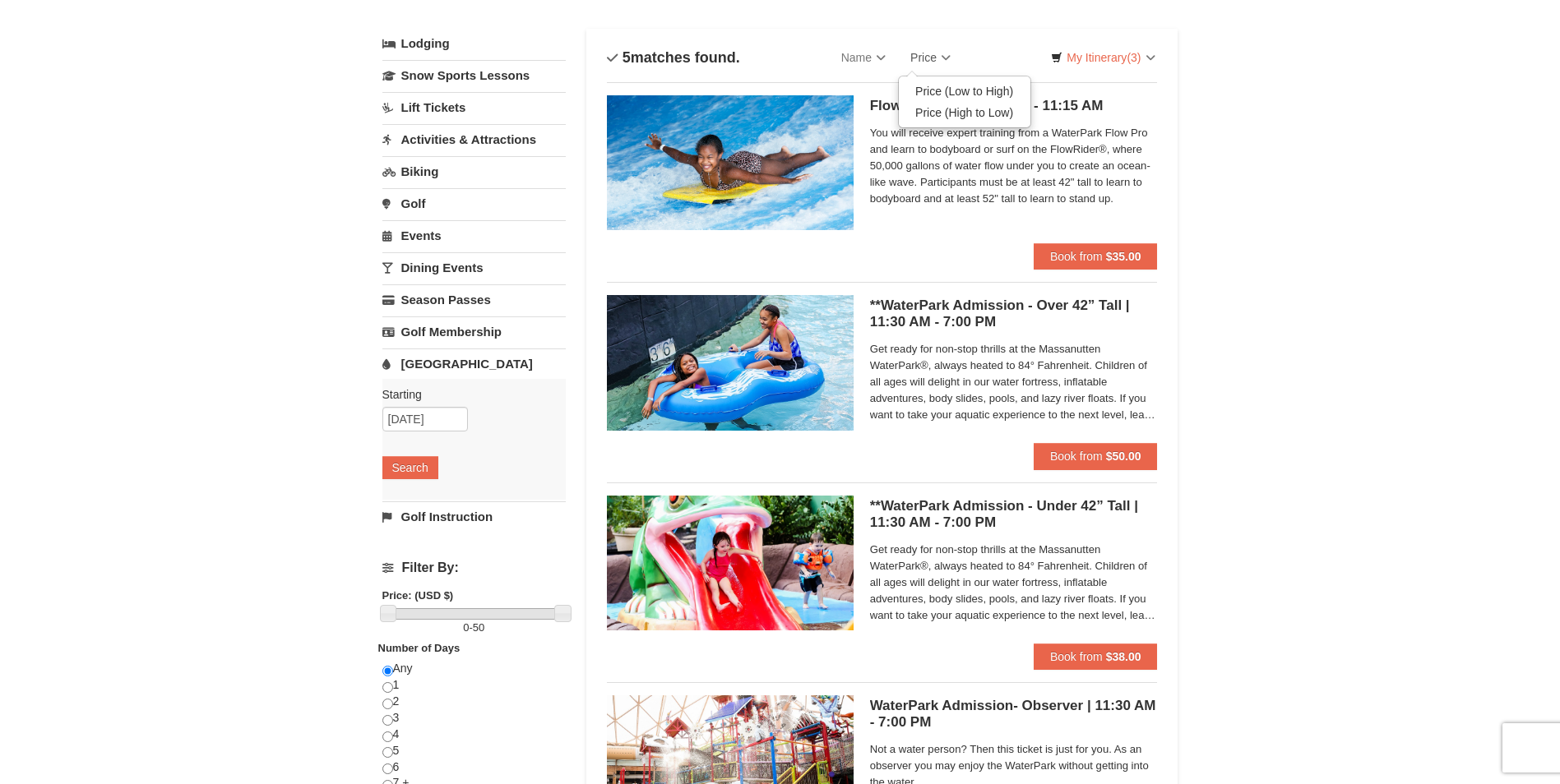
click at [1382, 70] on div "× Categories List Filter My Itinerary (3) Check Out Now [GEOGRAPHIC_DATA]. $63.…" at bounding box center [780, 552] width 1560 height 1153
click at [1155, 59] on link "My Itinerary (3)" at bounding box center [1103, 58] width 125 height 24
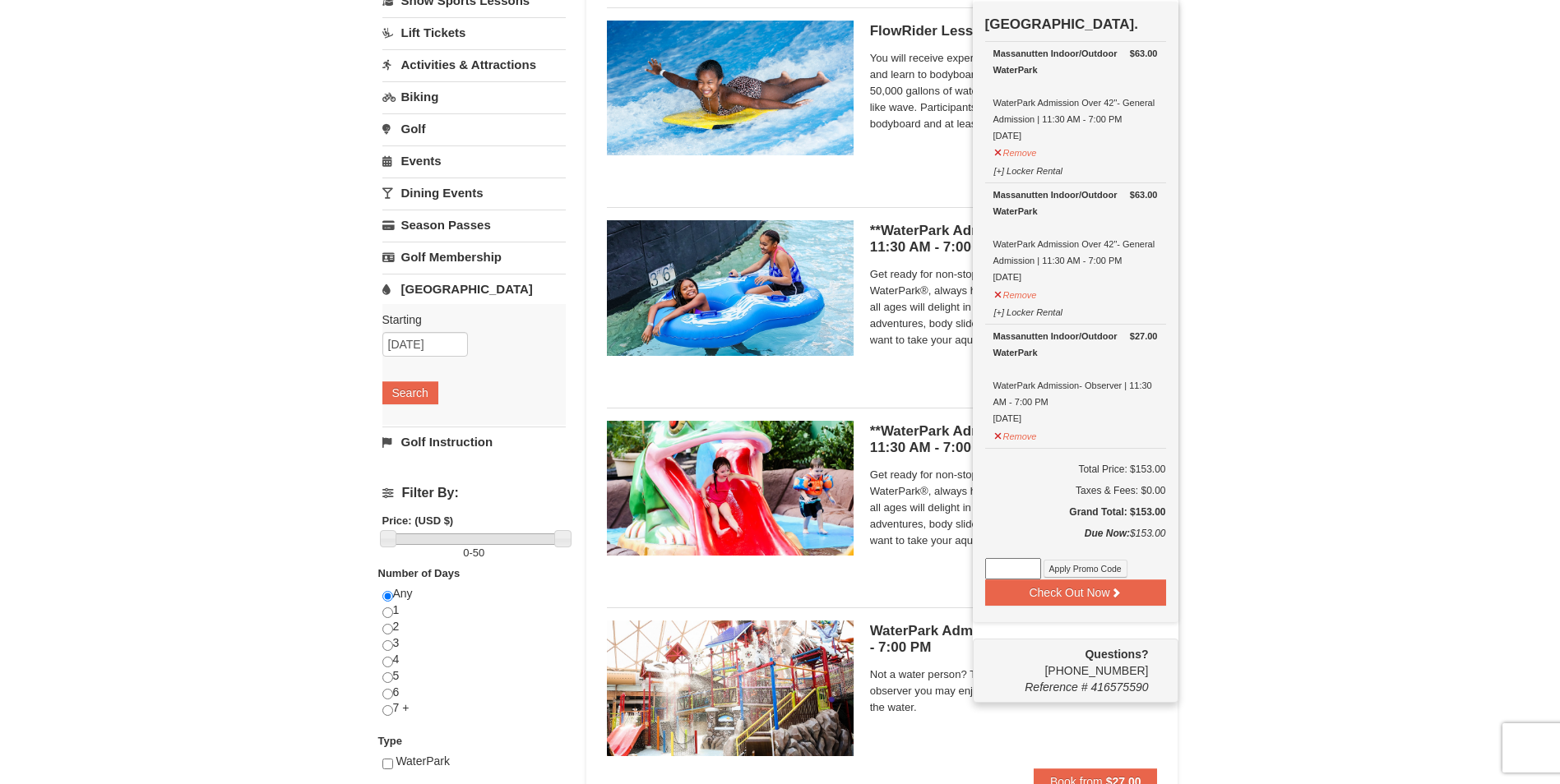
scroll to position [0, 0]
